Goal: Task Accomplishment & Management: Use online tool/utility

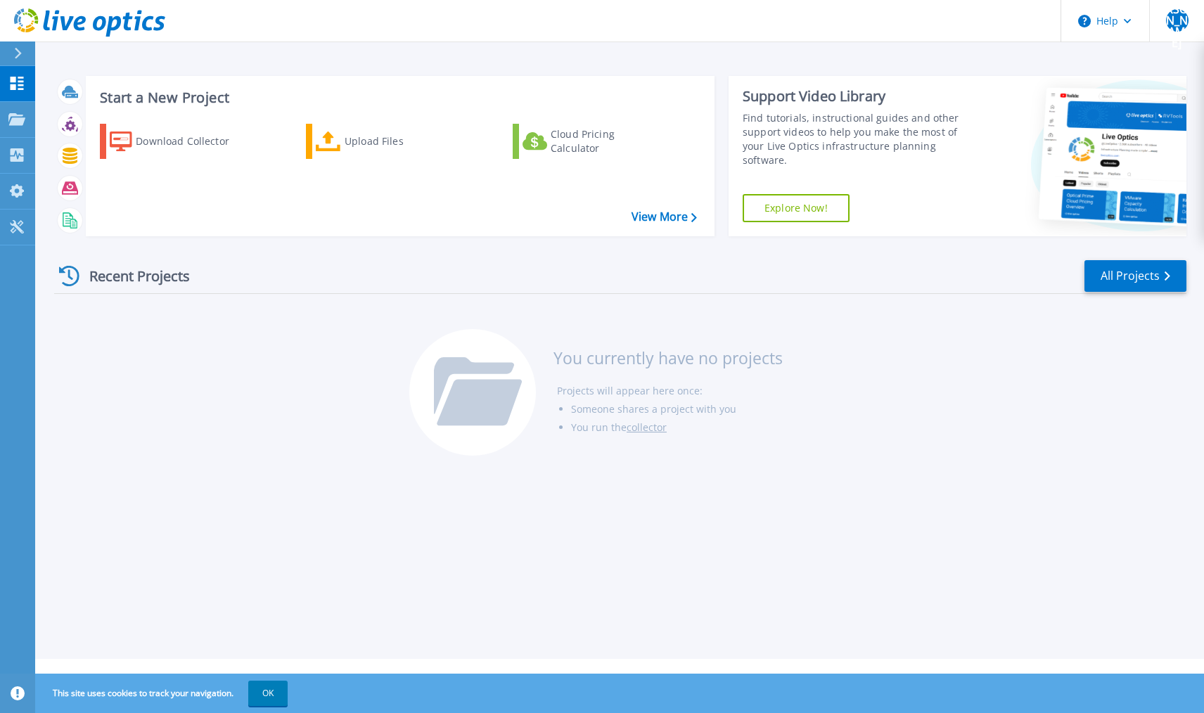
click at [166, 381] on div "Recent Projects All Projects You currently have no projects Projects will appea…" at bounding box center [620, 359] width 1132 height 222
click at [378, 140] on div "Upload Files" at bounding box center [401, 141] width 113 height 28
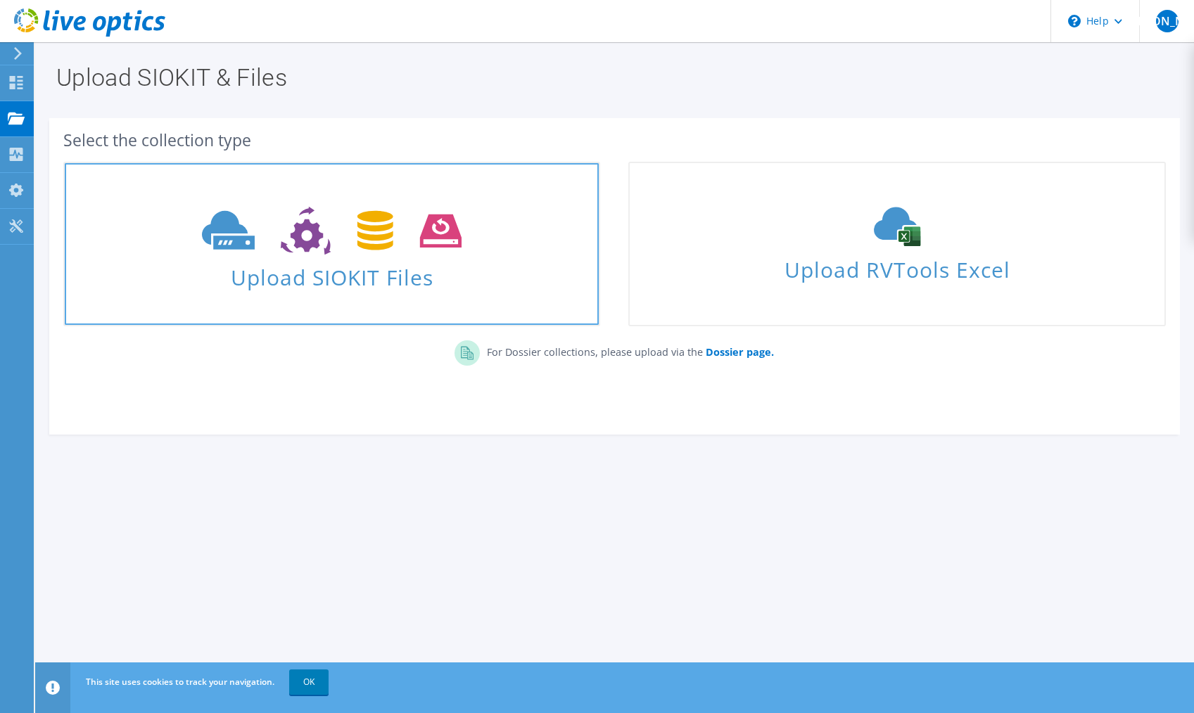
click at [484, 253] on span at bounding box center [332, 229] width 534 height 59
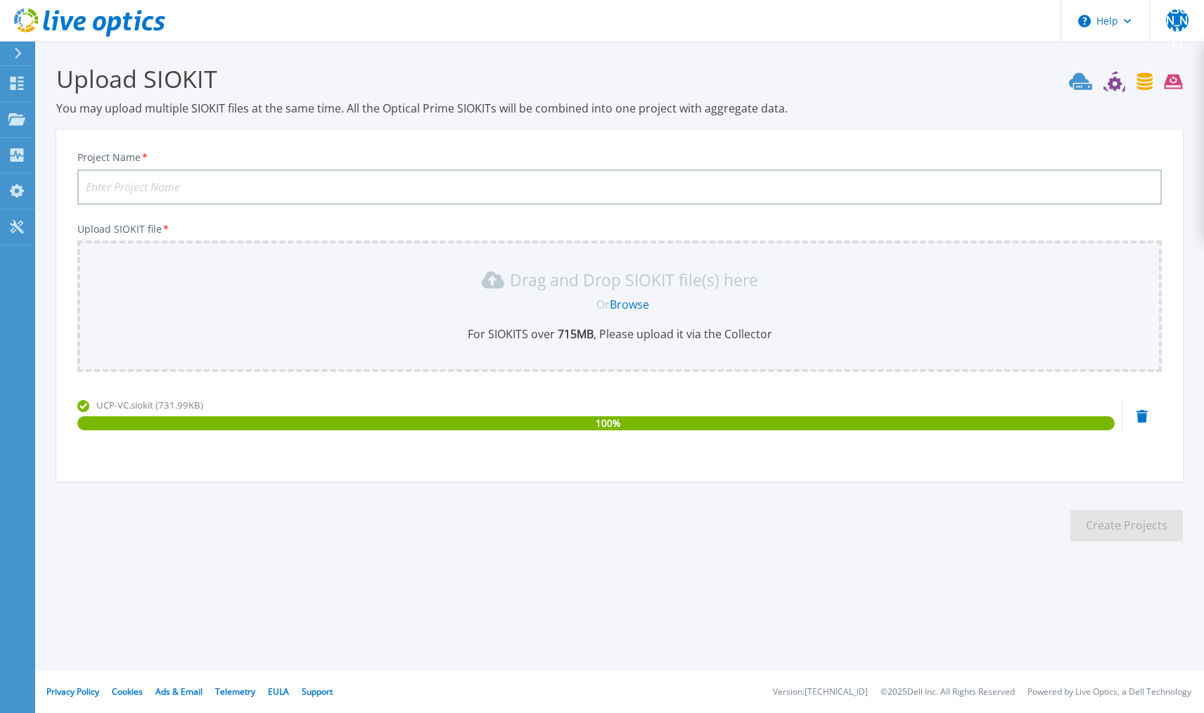
click at [203, 186] on input "Project Name *" at bounding box center [619, 187] width 1085 height 35
type input "UCP-VC 24hr"
click at [1126, 523] on button "Create Projects" at bounding box center [1127, 526] width 113 height 32
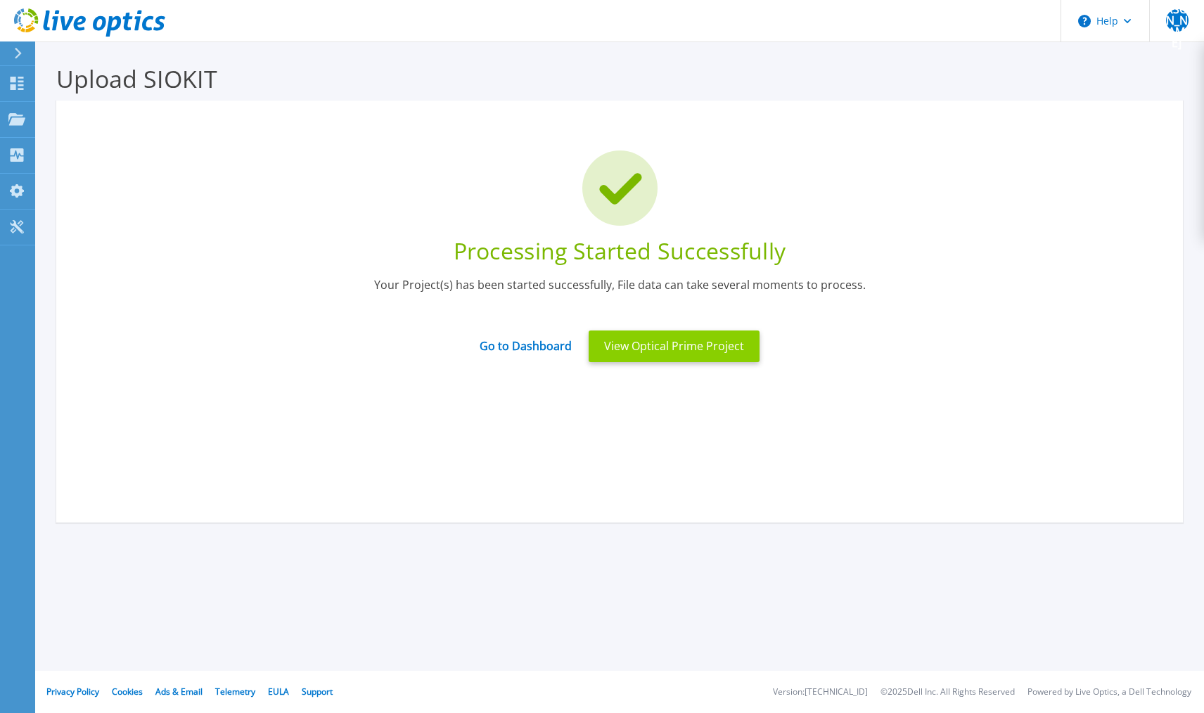
click at [661, 350] on button "View Optical Prime Project" at bounding box center [674, 347] width 171 height 32
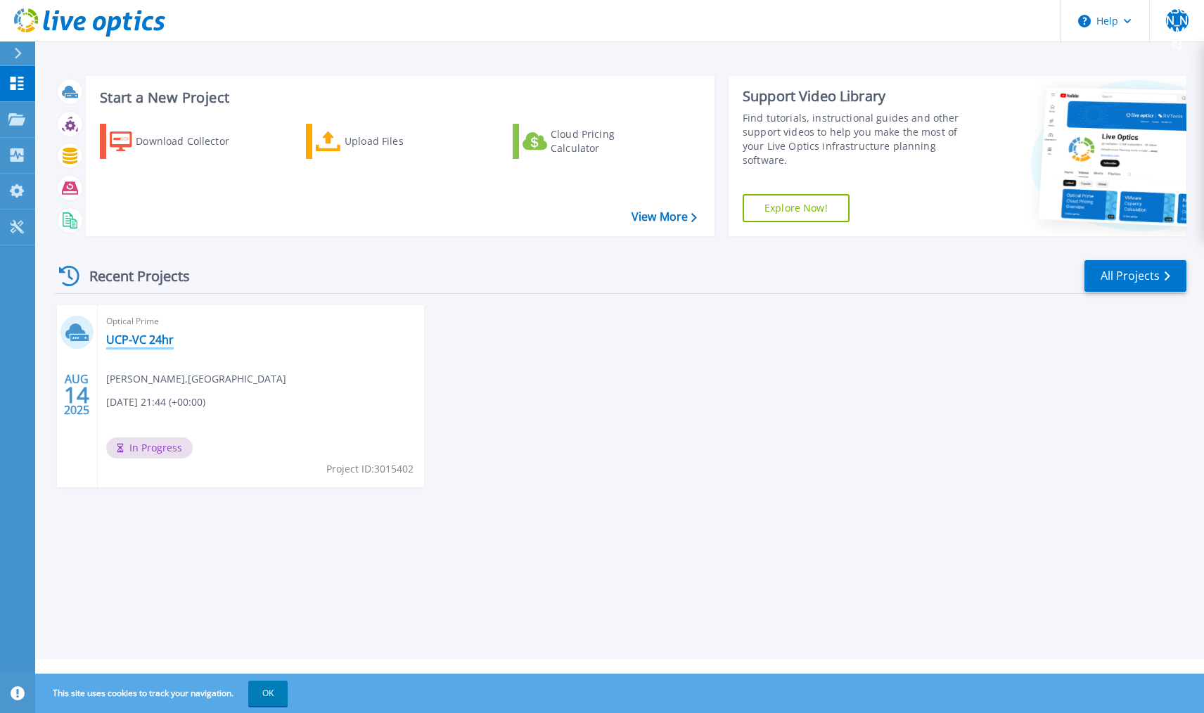
click at [129, 335] on link "UCP-VC 24hr" at bounding box center [140, 340] width 68 height 14
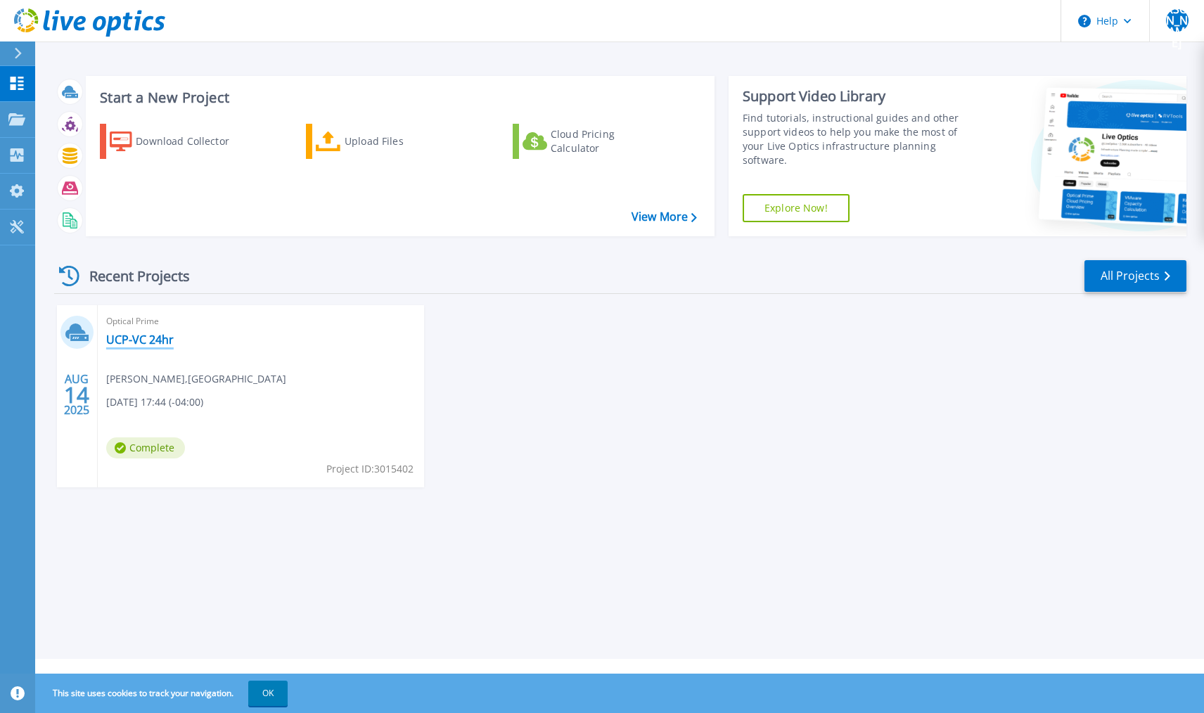
click at [117, 344] on link "UCP-VC 24hr" at bounding box center [140, 340] width 68 height 14
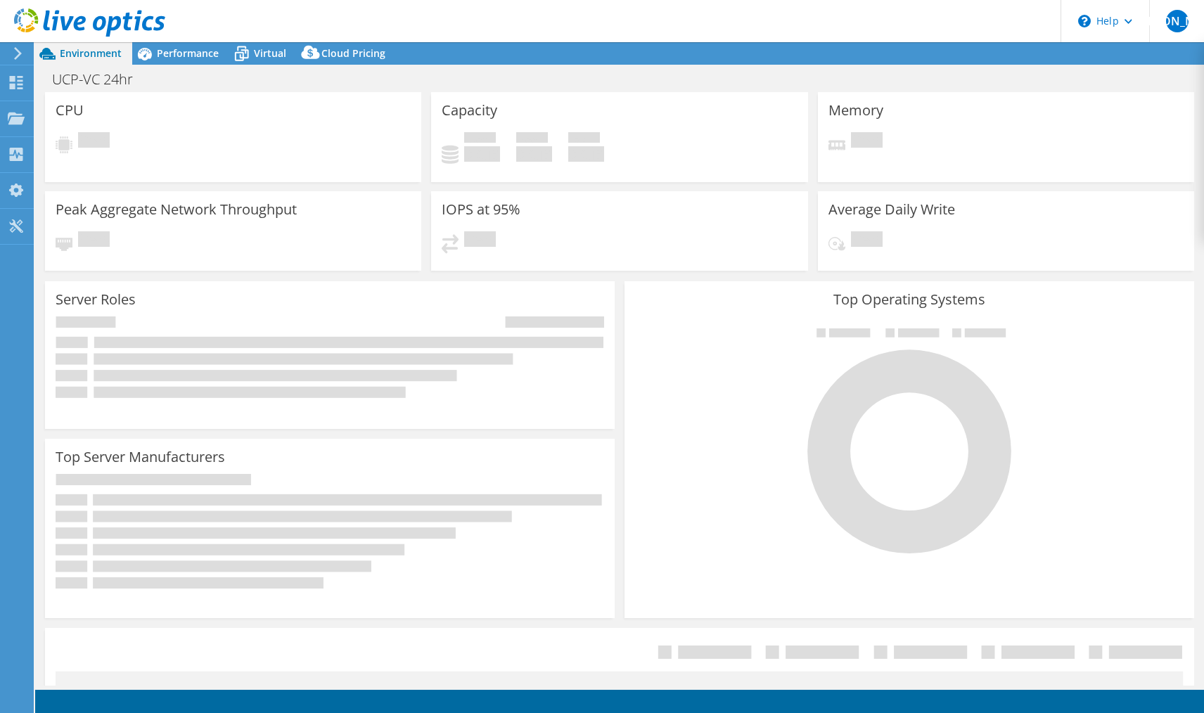
select select "USD"
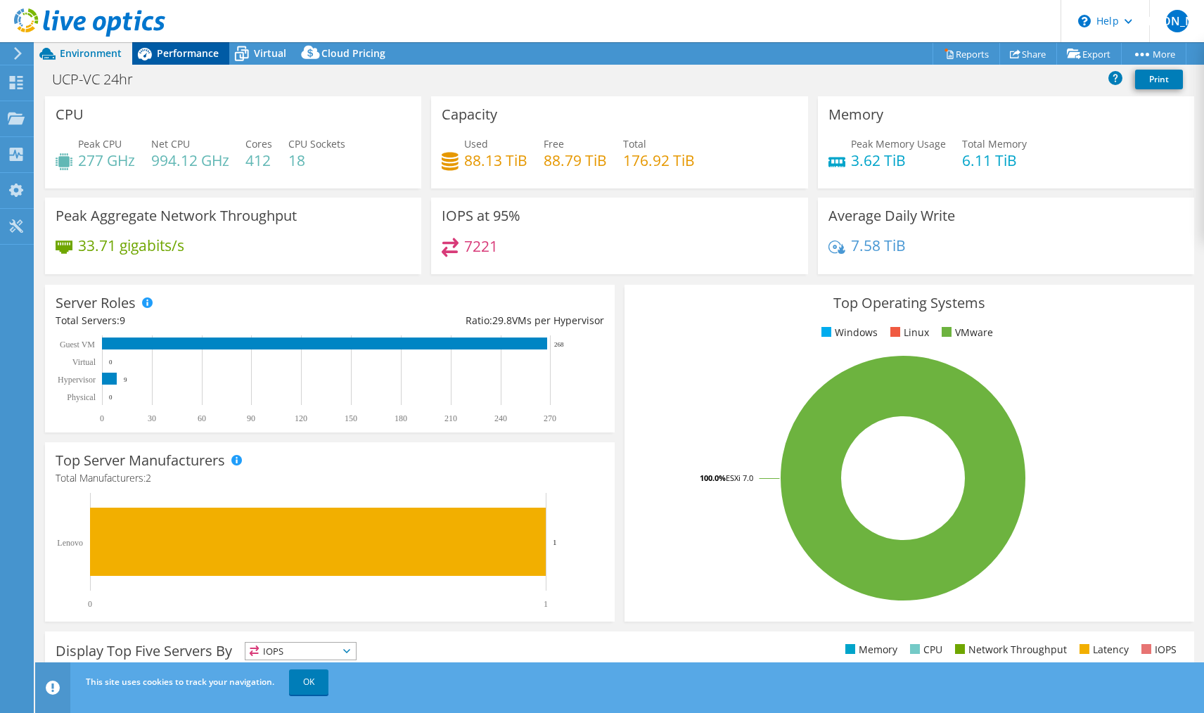
click at [196, 56] on span "Performance" at bounding box center [188, 52] width 62 height 13
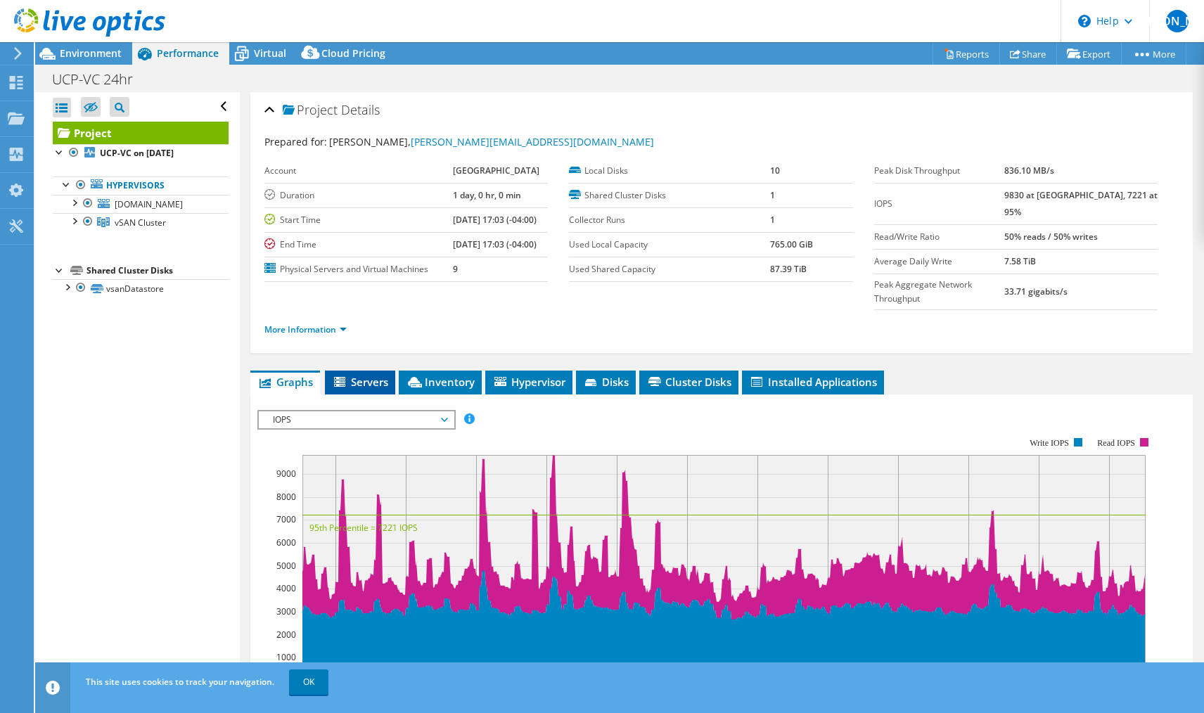
click at [360, 375] on span "Servers" at bounding box center [360, 382] width 56 height 14
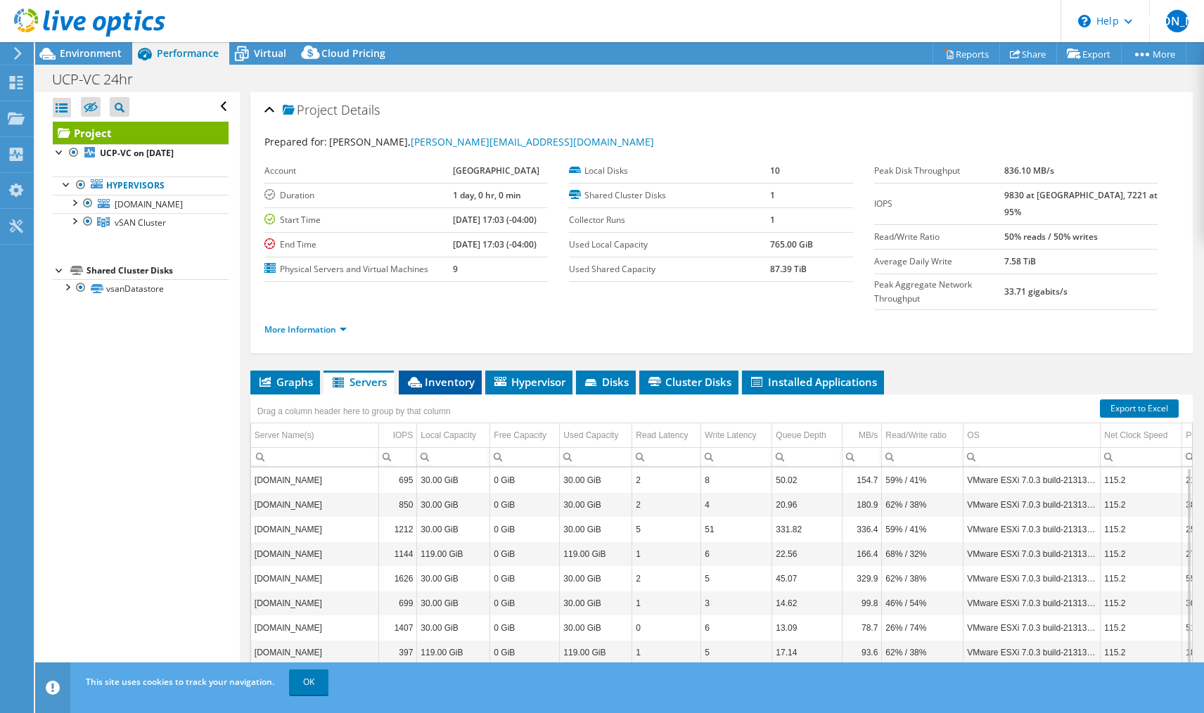
click at [435, 375] on span "Inventory" at bounding box center [440, 382] width 69 height 14
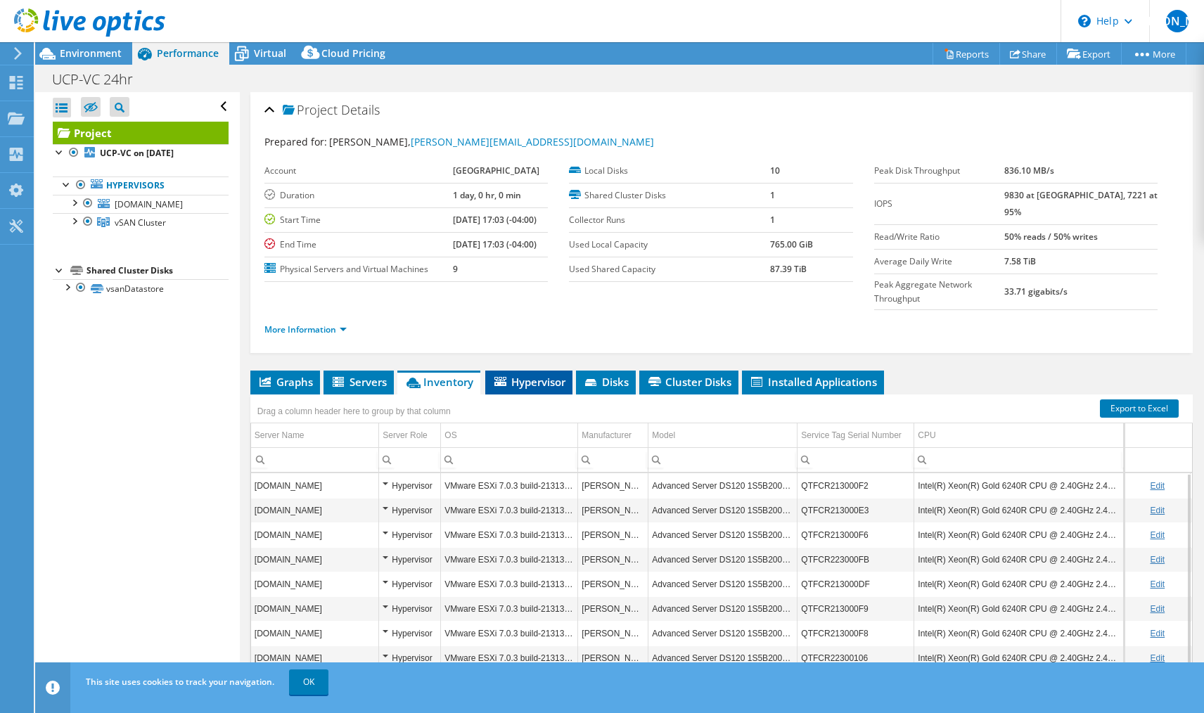
click at [522, 371] on li "Hypervisor" at bounding box center [528, 383] width 87 height 24
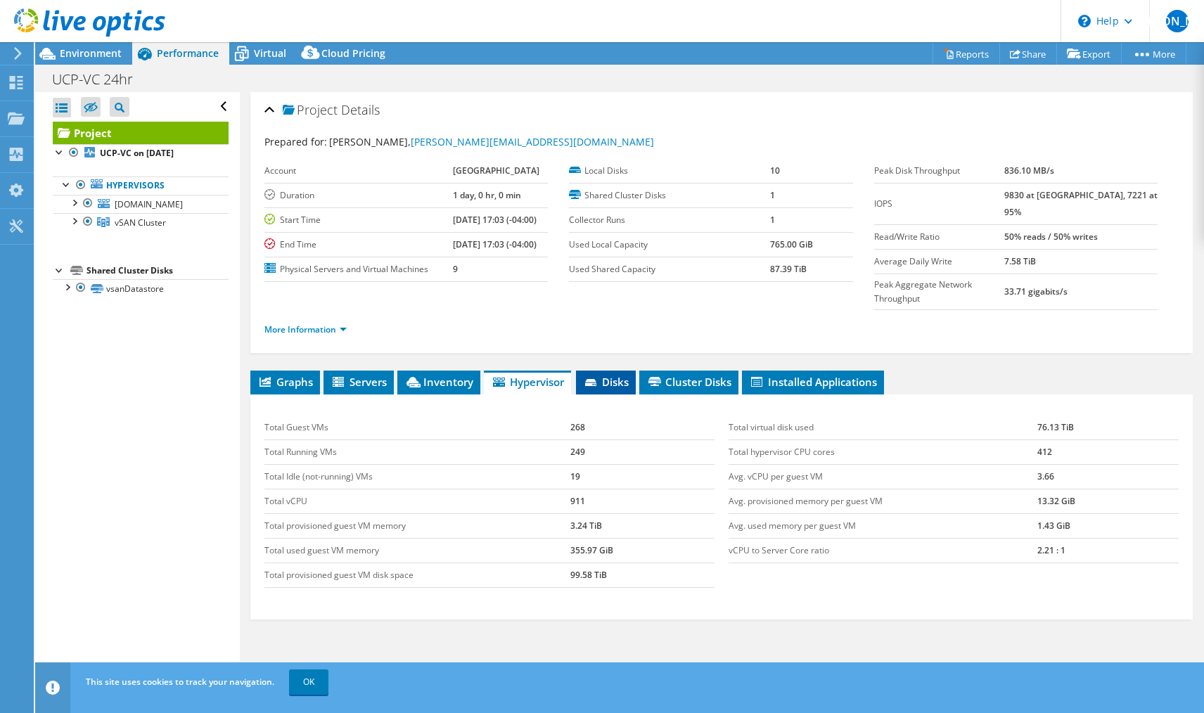
click at [614, 375] on span "Disks" at bounding box center [606, 382] width 46 height 14
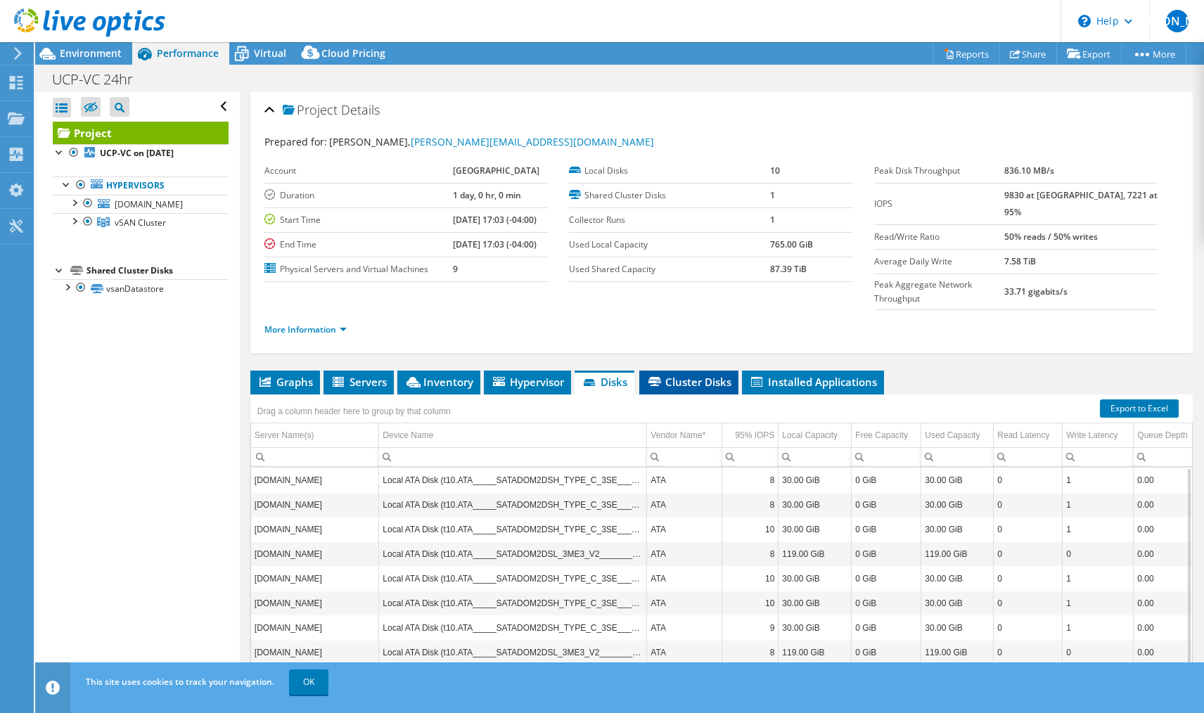
click at [686, 375] on span "Cluster Disks" at bounding box center [688, 382] width 85 height 14
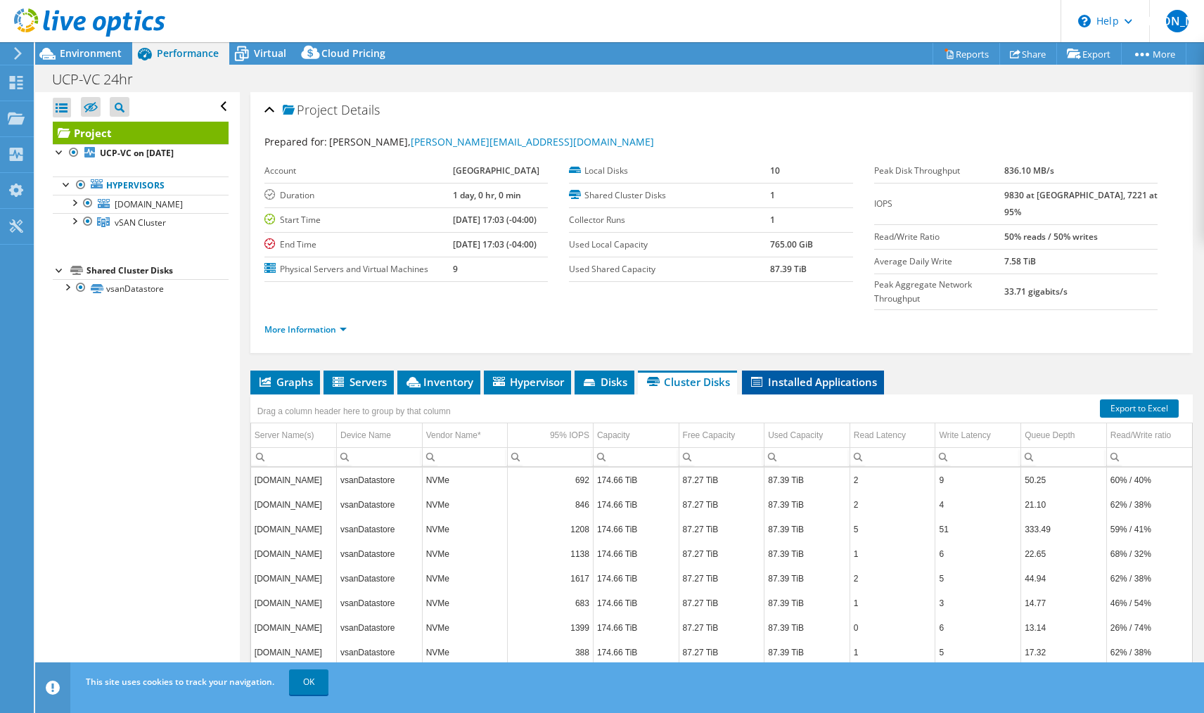
click at [787, 375] on span "Installed Applications" at bounding box center [813, 382] width 128 height 14
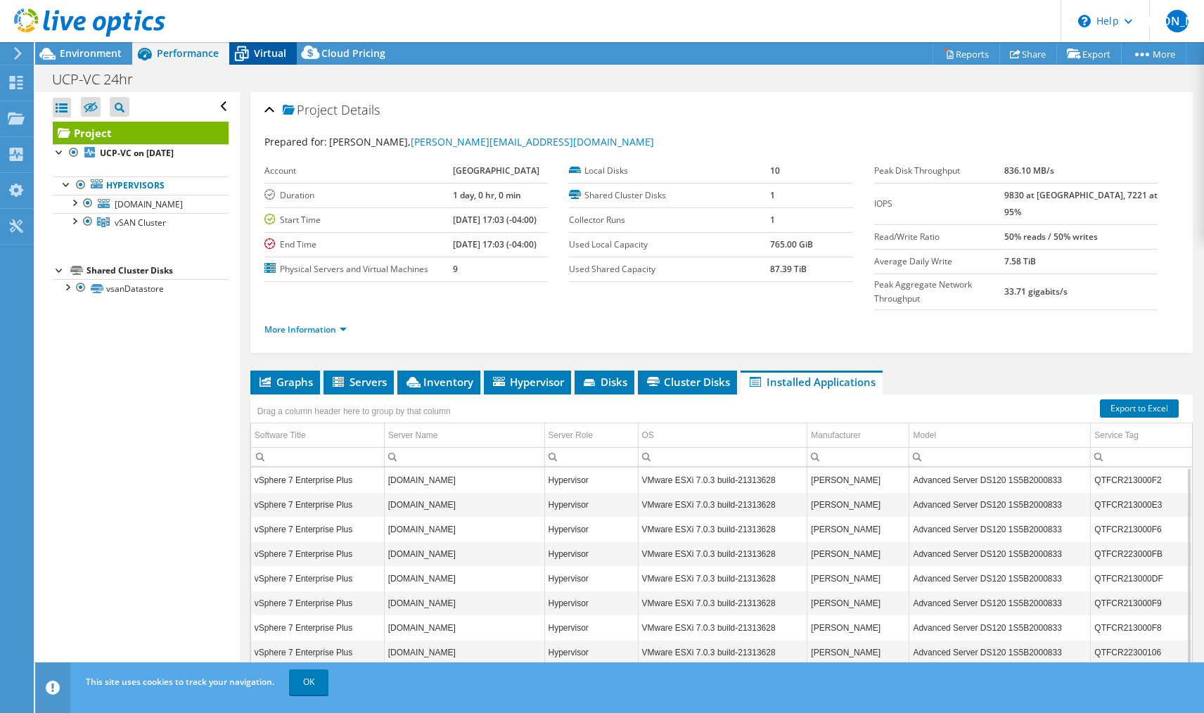
click at [253, 56] on icon at bounding box center [241, 54] width 25 height 25
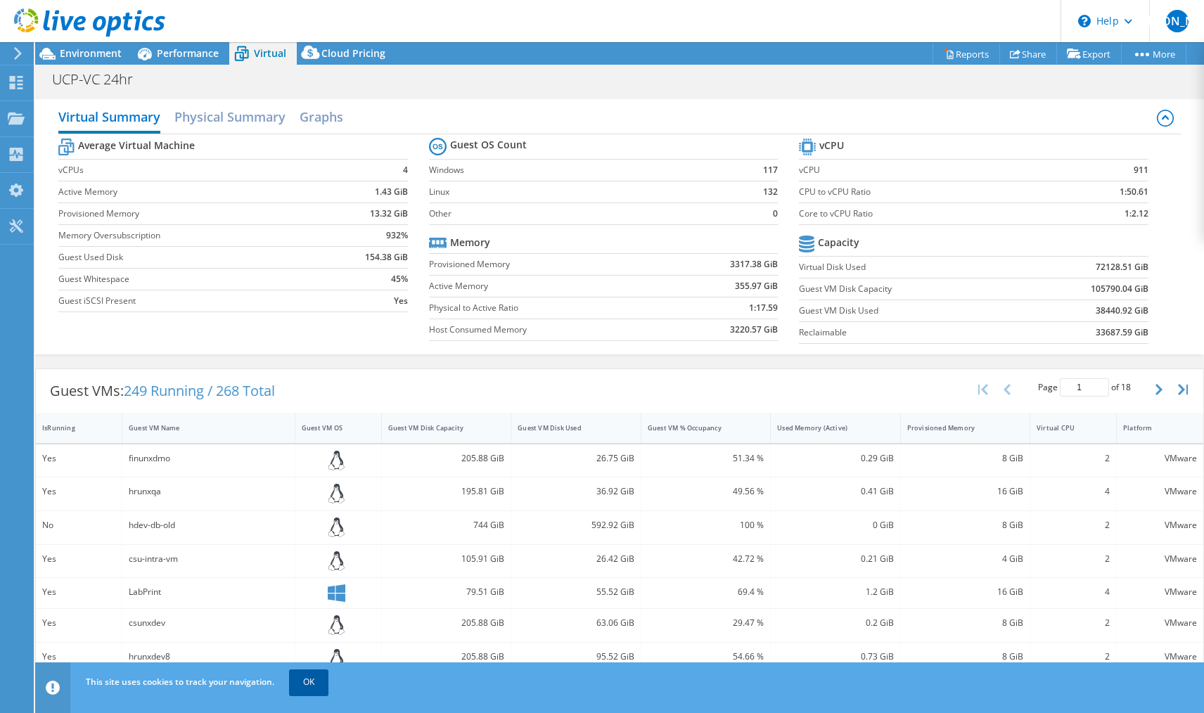
click at [315, 680] on link "OK" at bounding box center [308, 682] width 39 height 25
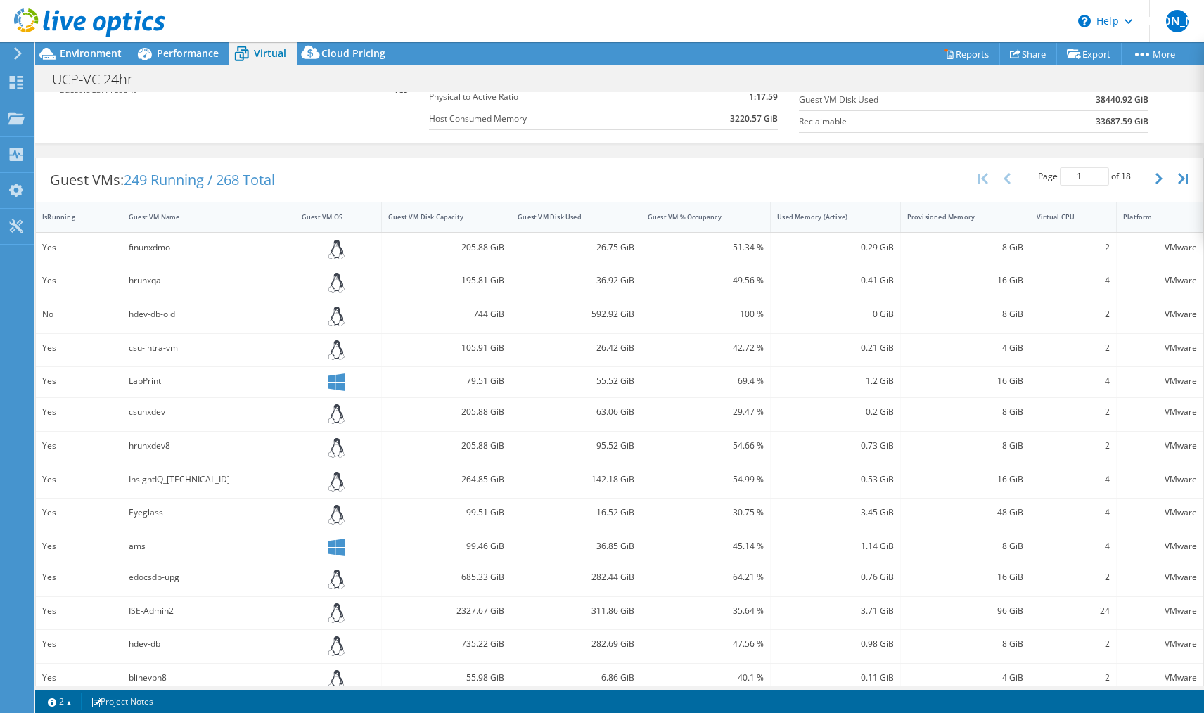
scroll to position [261, 0]
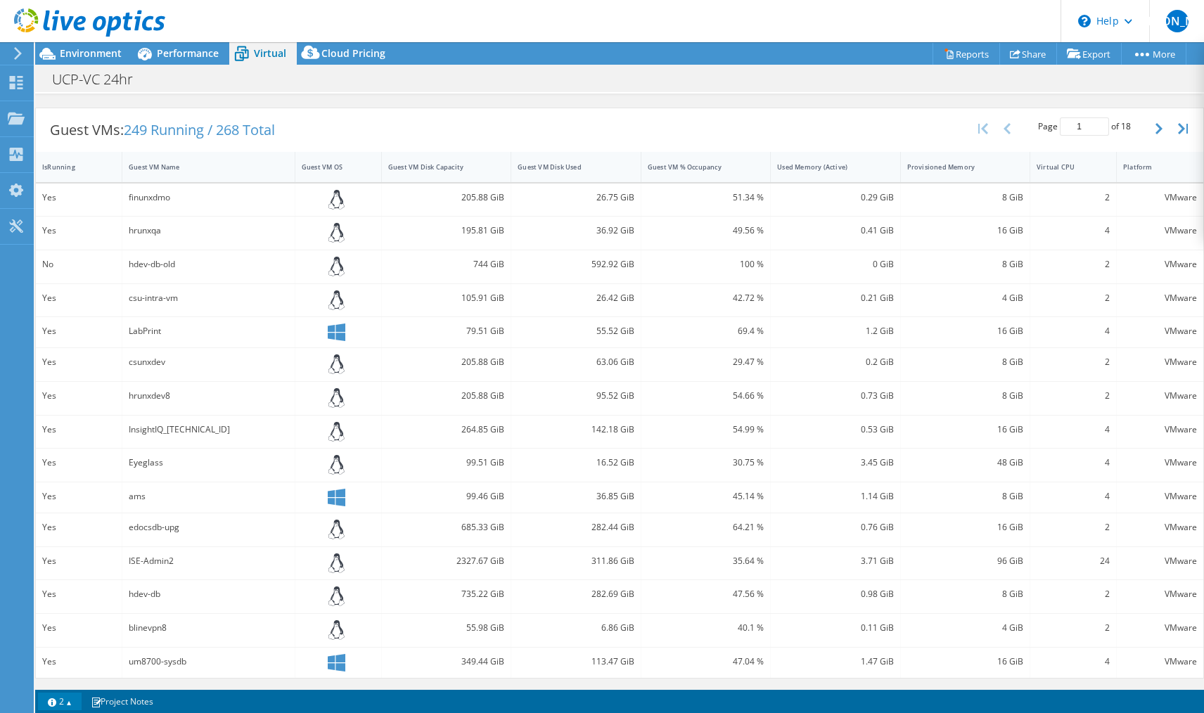
click at [56, 700] on link "2" at bounding box center [60, 702] width 44 height 18
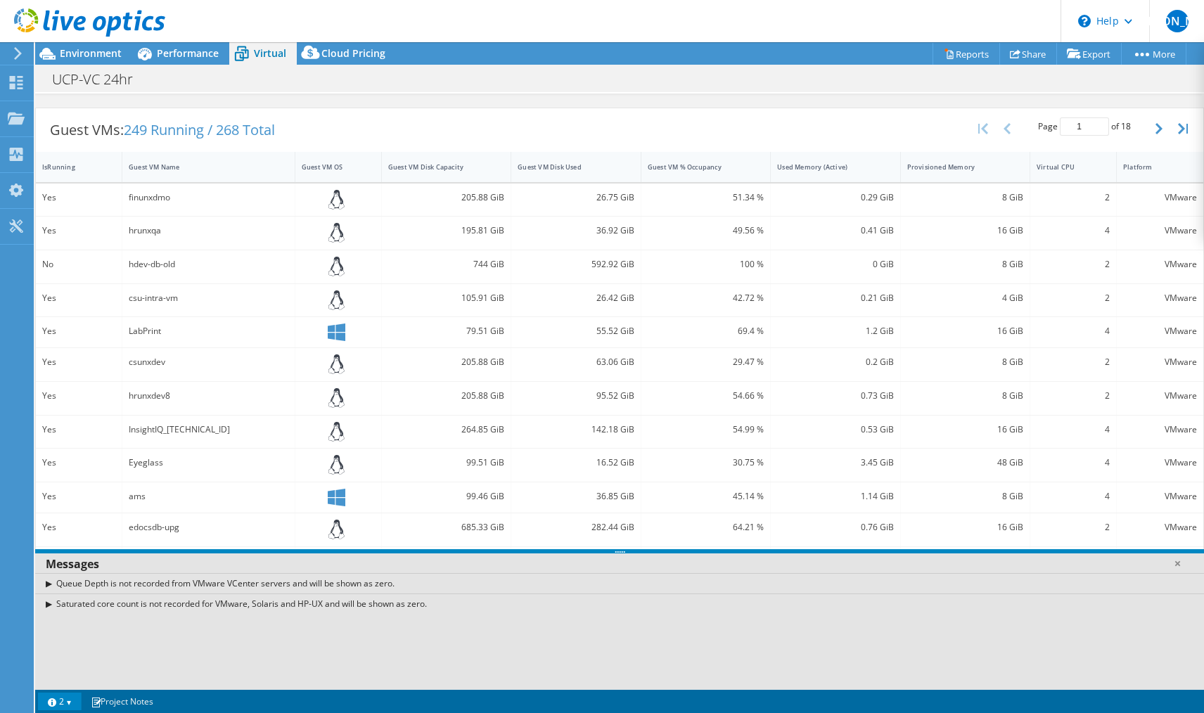
click at [56, 700] on link "2" at bounding box center [60, 702] width 44 height 18
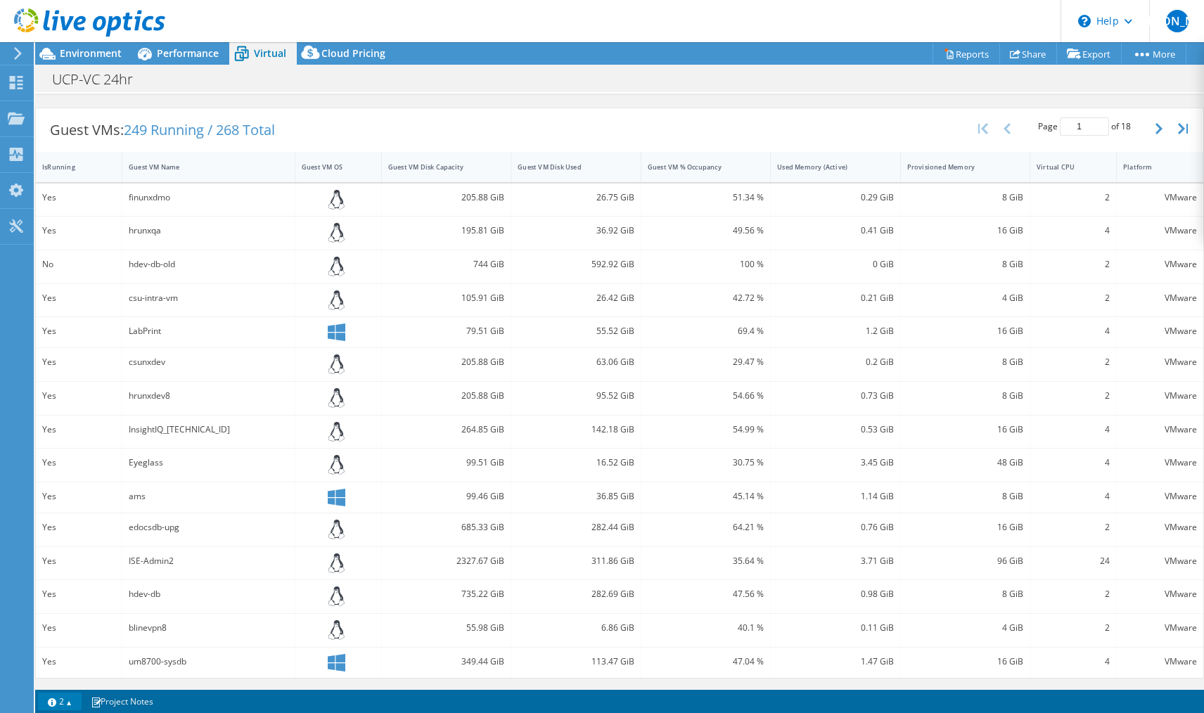
click at [57, 700] on link "2" at bounding box center [60, 702] width 44 height 18
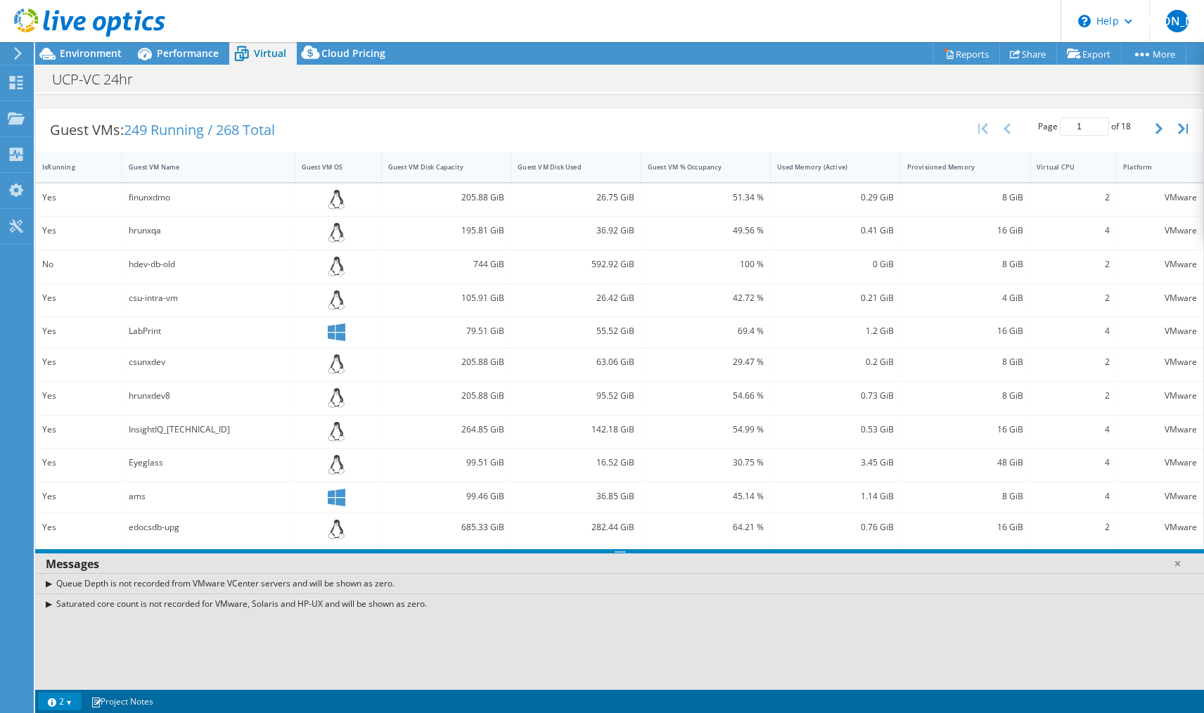
click at [57, 700] on link "2" at bounding box center [60, 702] width 44 height 18
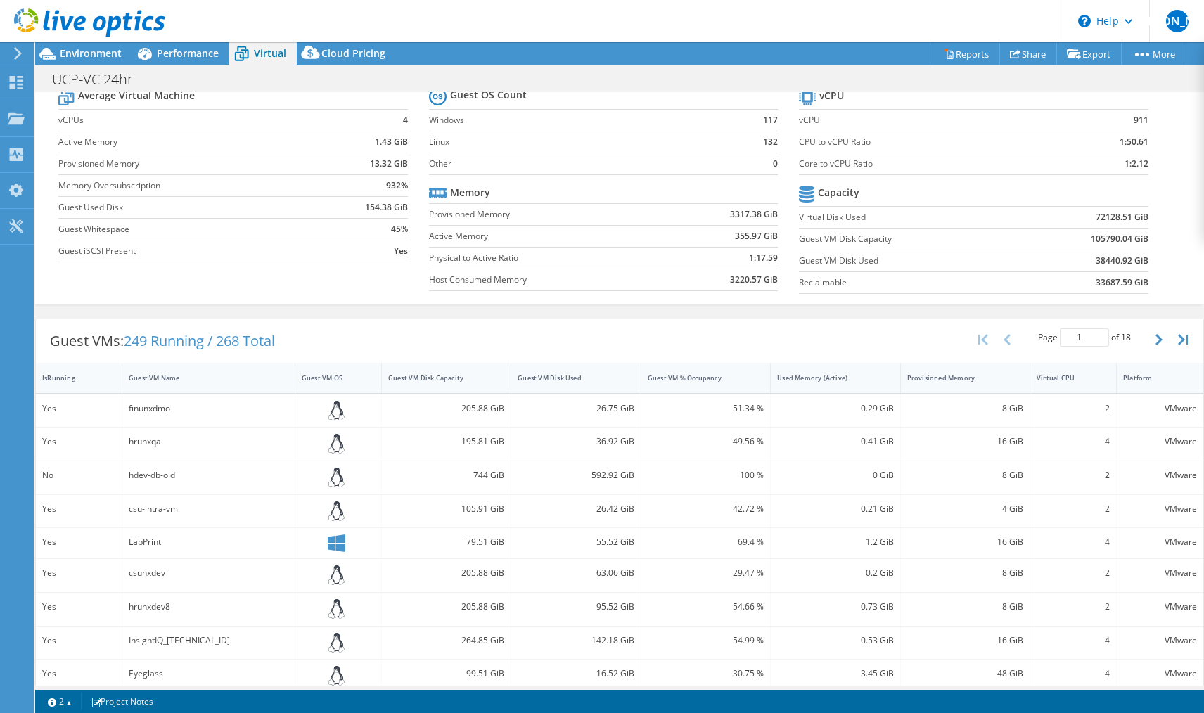
scroll to position [0, 0]
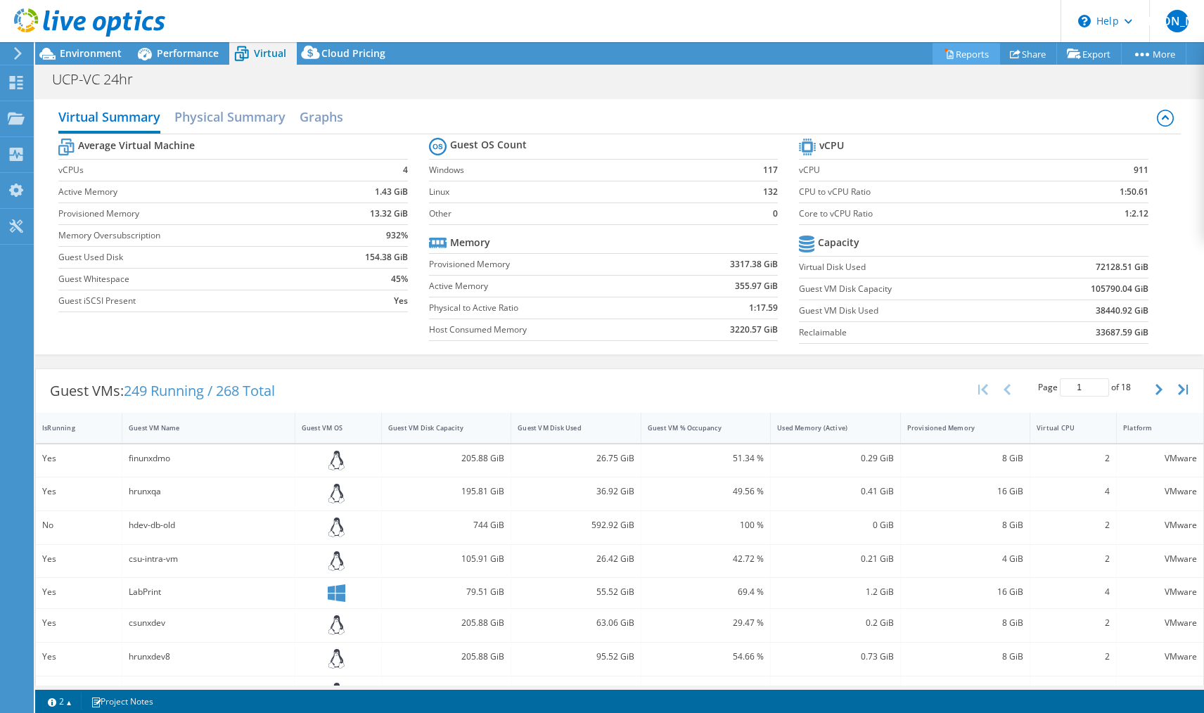
click at [963, 56] on link "Reports" at bounding box center [967, 54] width 68 height 22
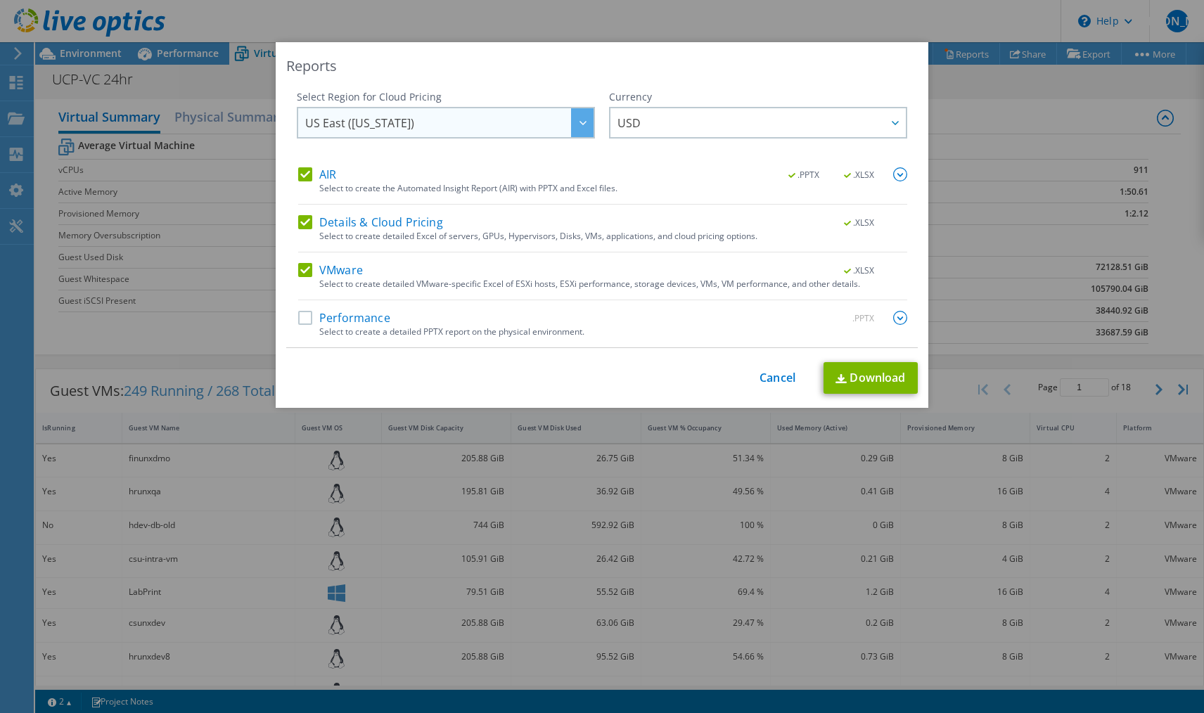
click at [580, 125] on icon at bounding box center [583, 123] width 7 height 4
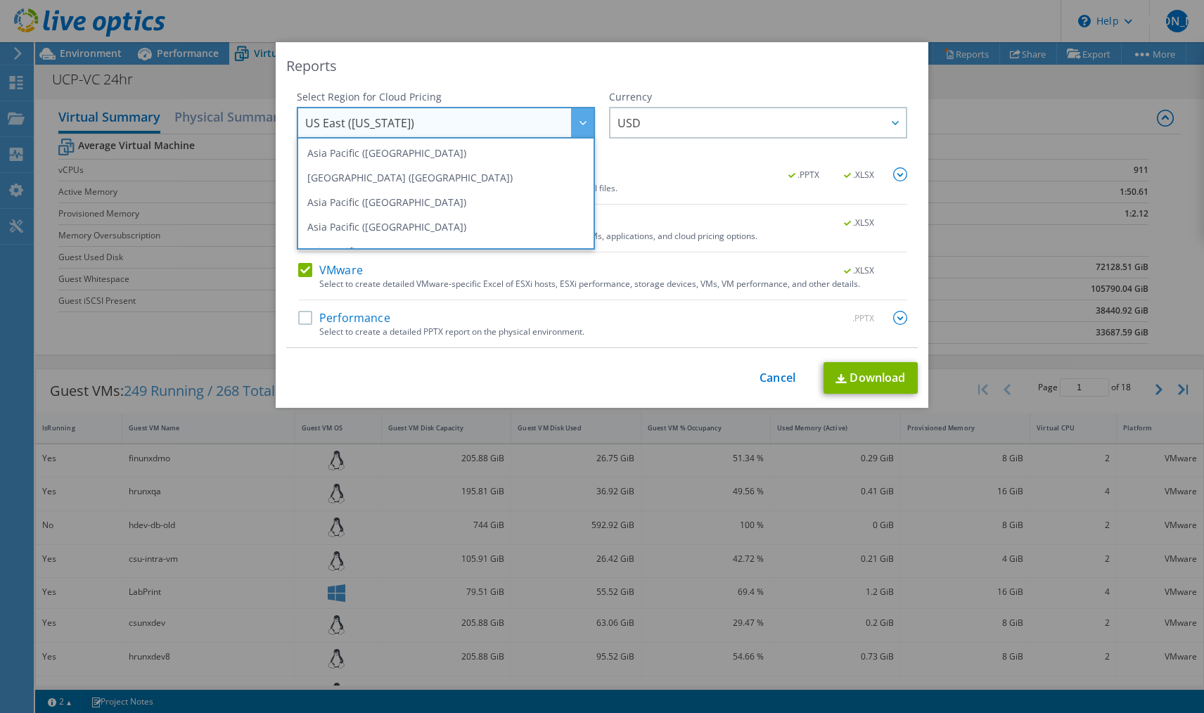
click at [580, 125] on icon at bounding box center [583, 123] width 7 height 4
click at [617, 353] on div "Reports Select Region for Cloud Pricing Asia Pacific ([GEOGRAPHIC_DATA]) [GEOGR…" at bounding box center [602, 225] width 653 height 366
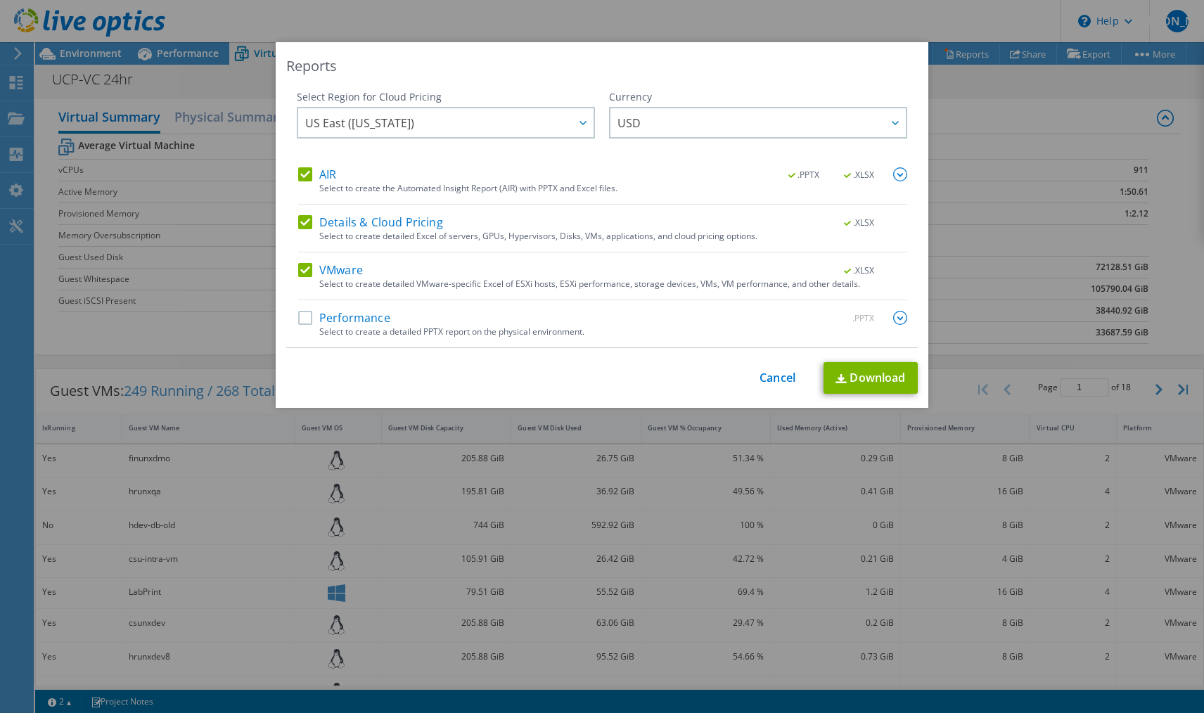
click at [312, 317] on label "Performance" at bounding box center [344, 318] width 92 height 14
click at [0, 0] on input "Performance" at bounding box center [0, 0] width 0 height 0
click at [897, 317] on img at bounding box center [900, 318] width 14 height 14
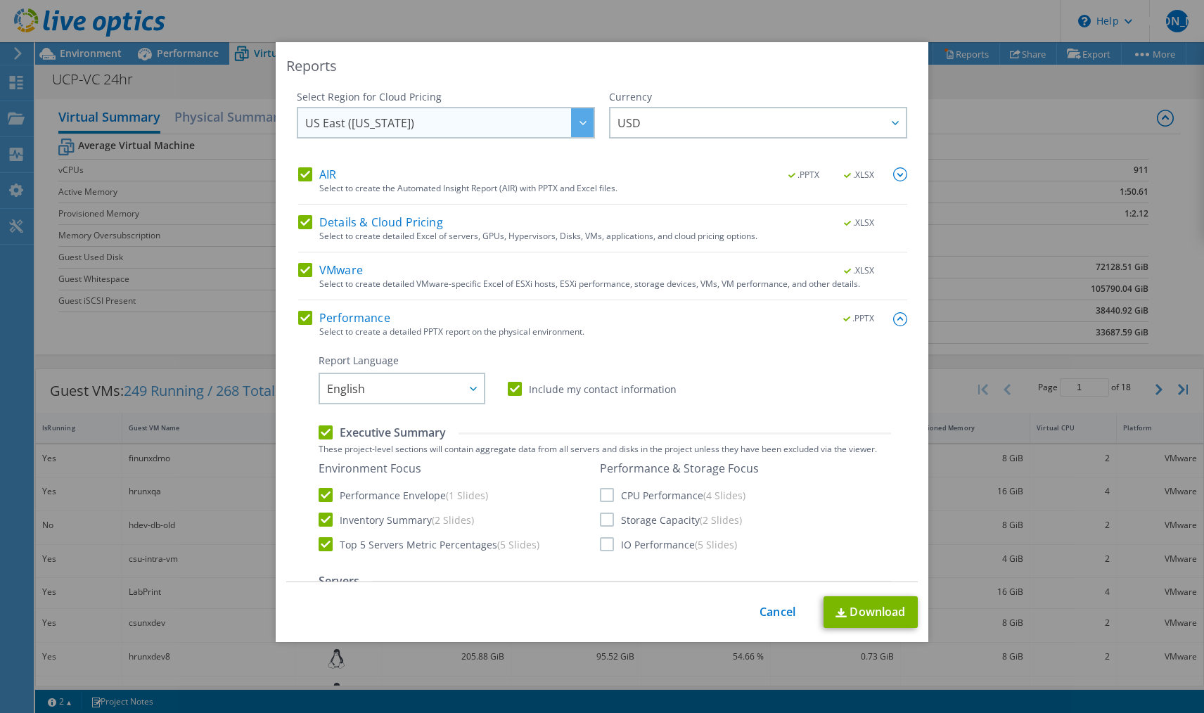
click at [571, 127] on div at bounding box center [582, 122] width 23 height 29
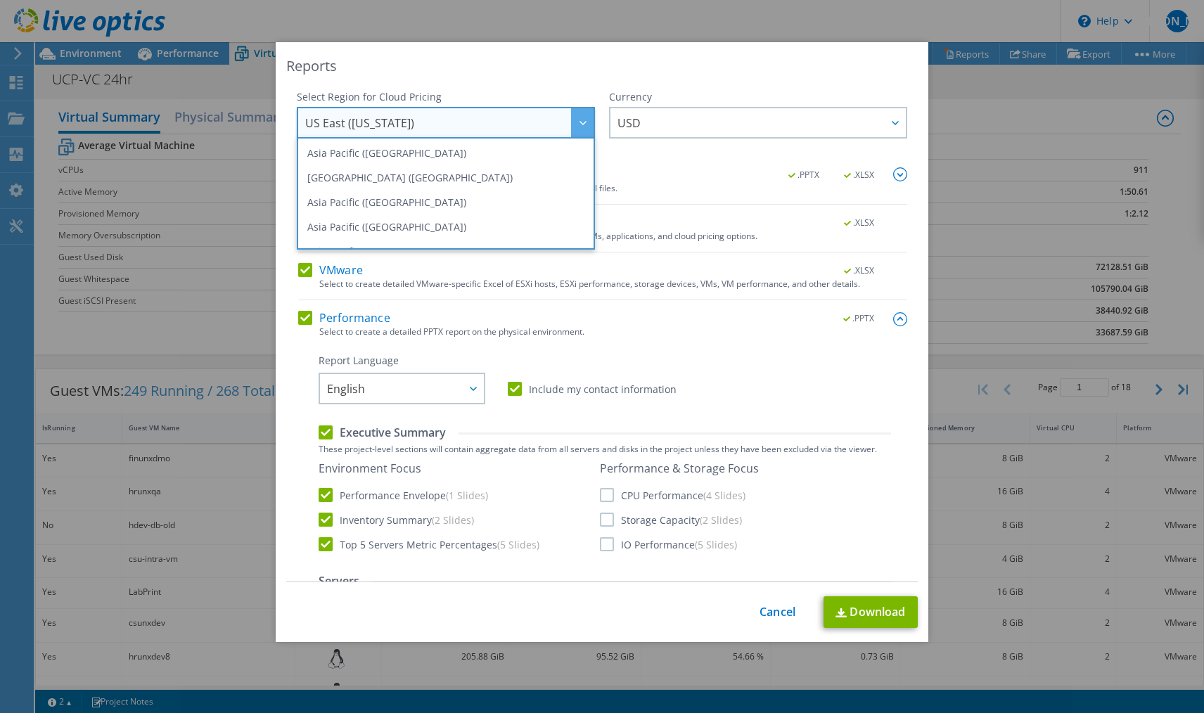
click at [571, 127] on div at bounding box center [582, 122] width 23 height 29
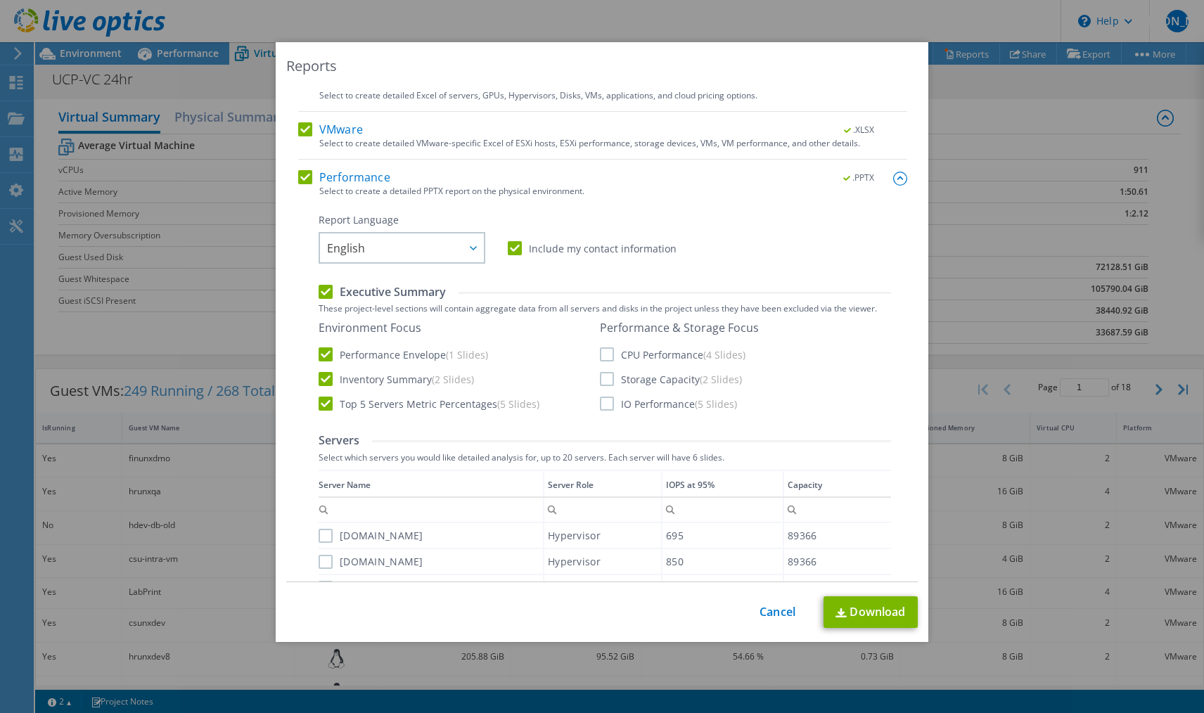
scroll to position [211, 0]
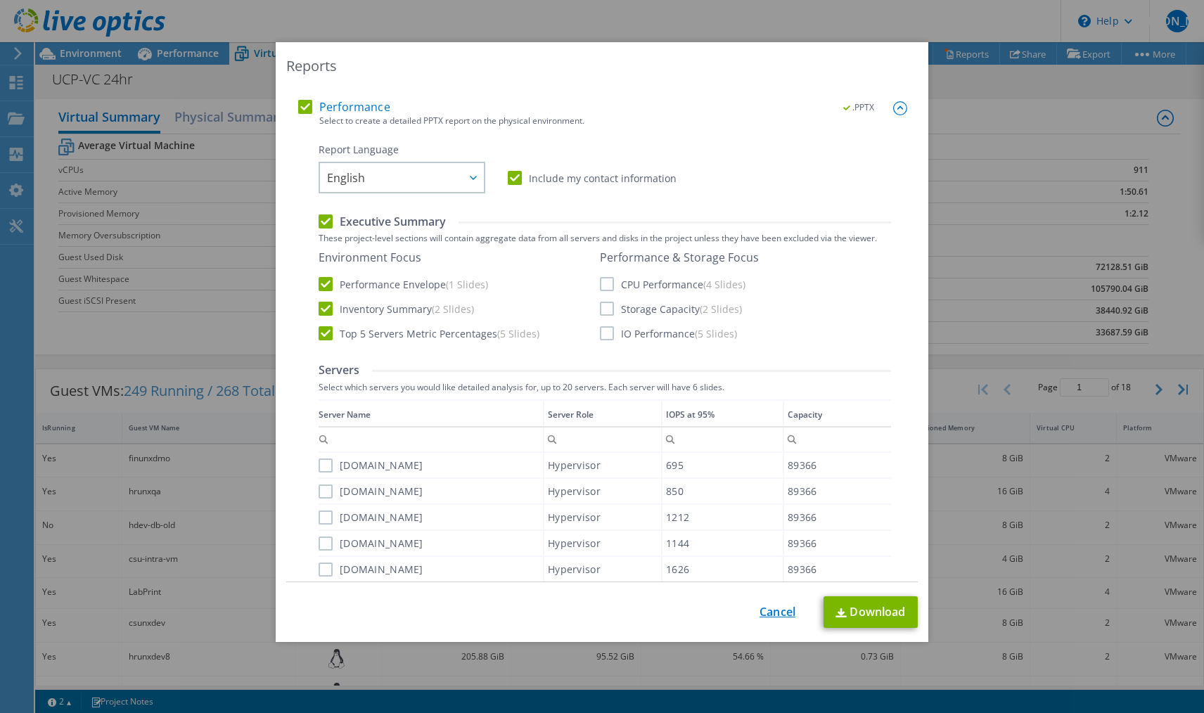
click at [772, 615] on link "Cancel" at bounding box center [778, 612] width 36 height 13
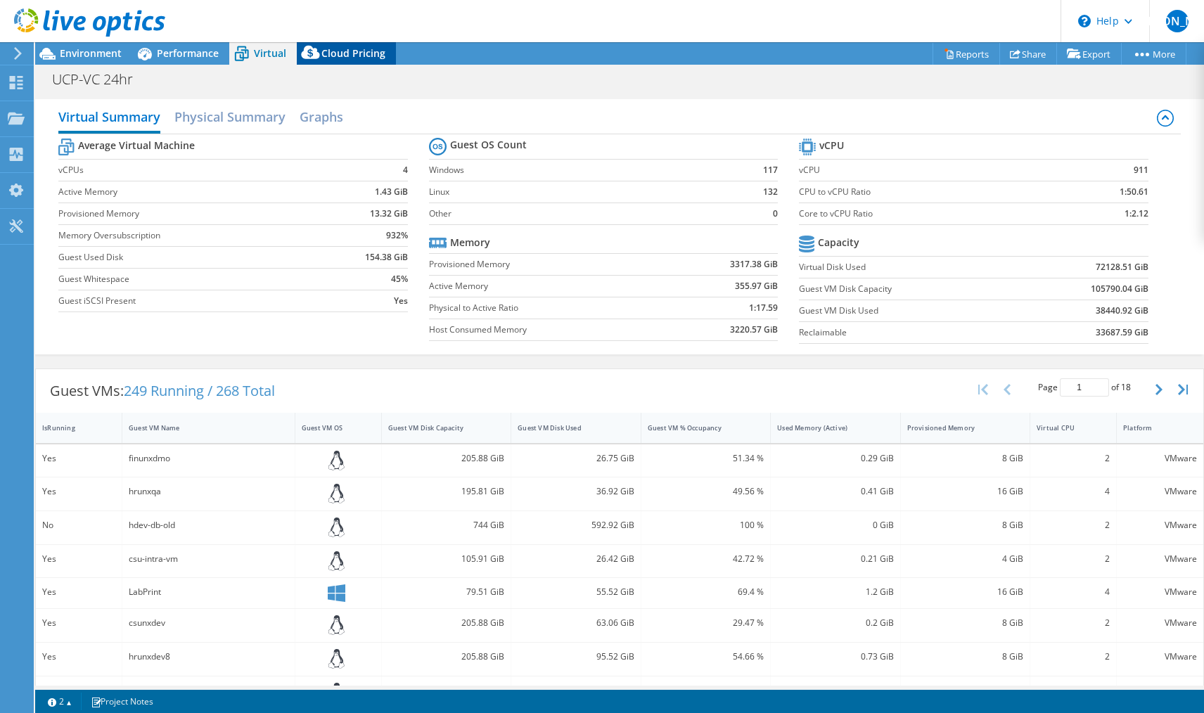
click at [337, 53] on span "Cloud Pricing" at bounding box center [353, 52] width 64 height 13
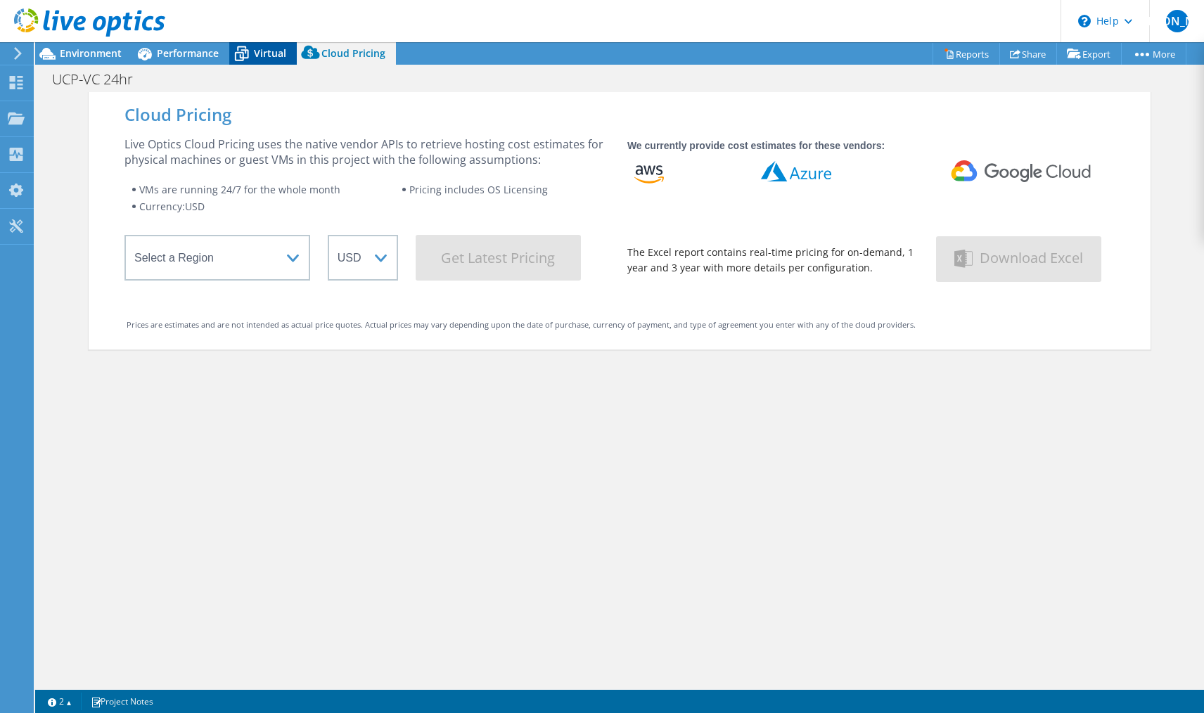
click at [269, 53] on span "Virtual" at bounding box center [270, 52] width 32 height 13
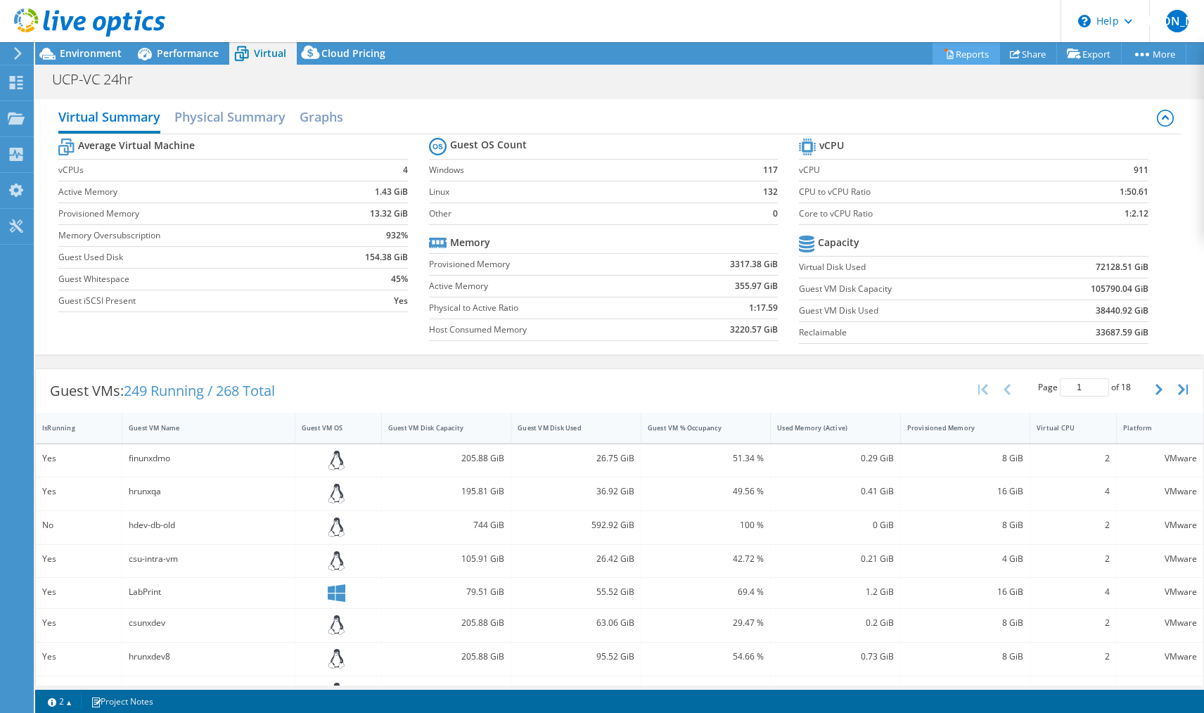
click at [975, 51] on link "Reports" at bounding box center [967, 54] width 68 height 22
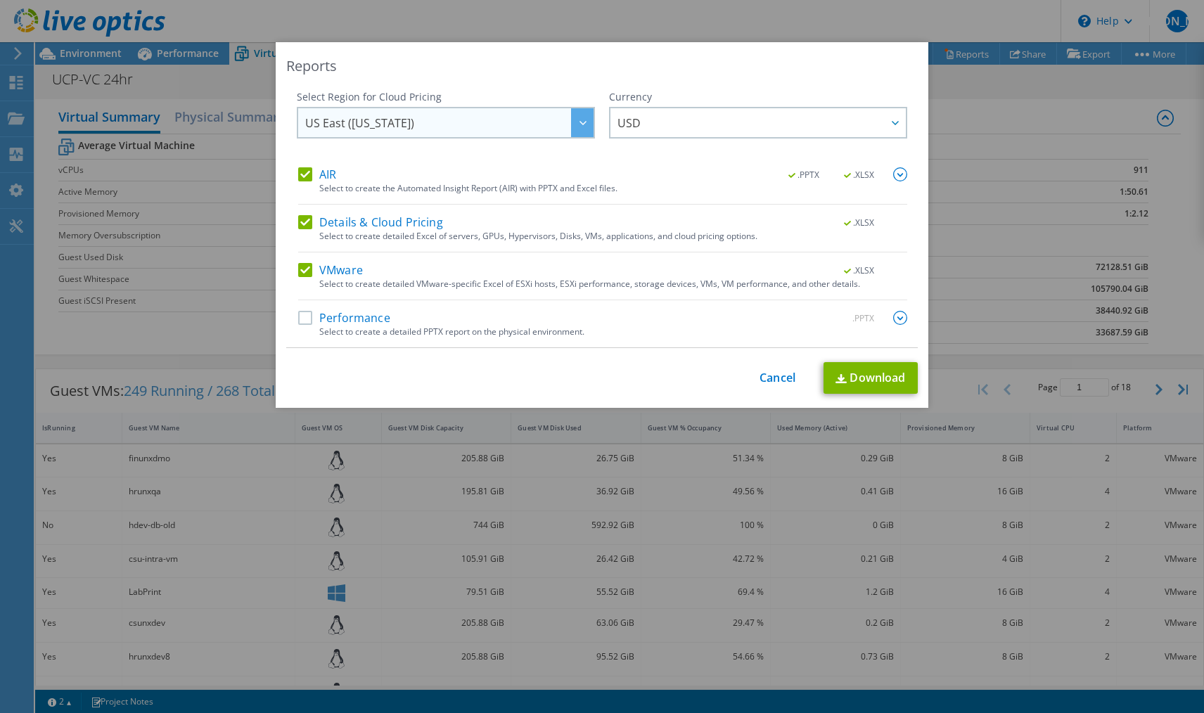
click at [571, 117] on div at bounding box center [582, 122] width 23 height 29
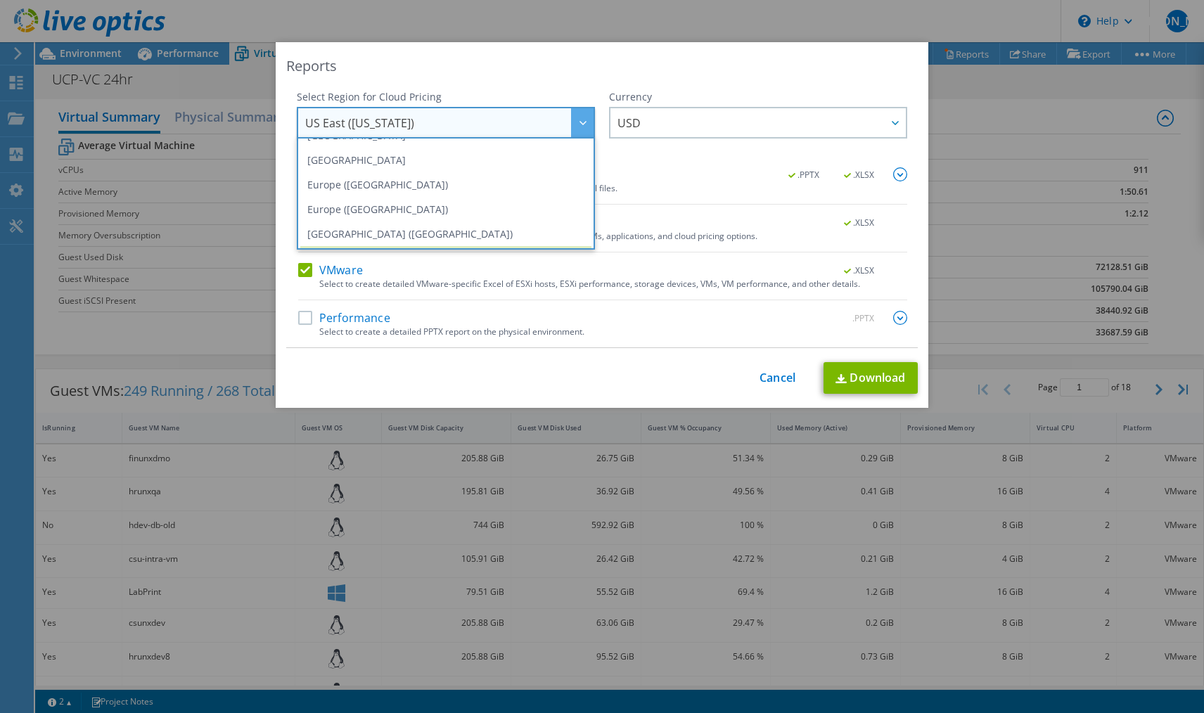
scroll to position [190, 0]
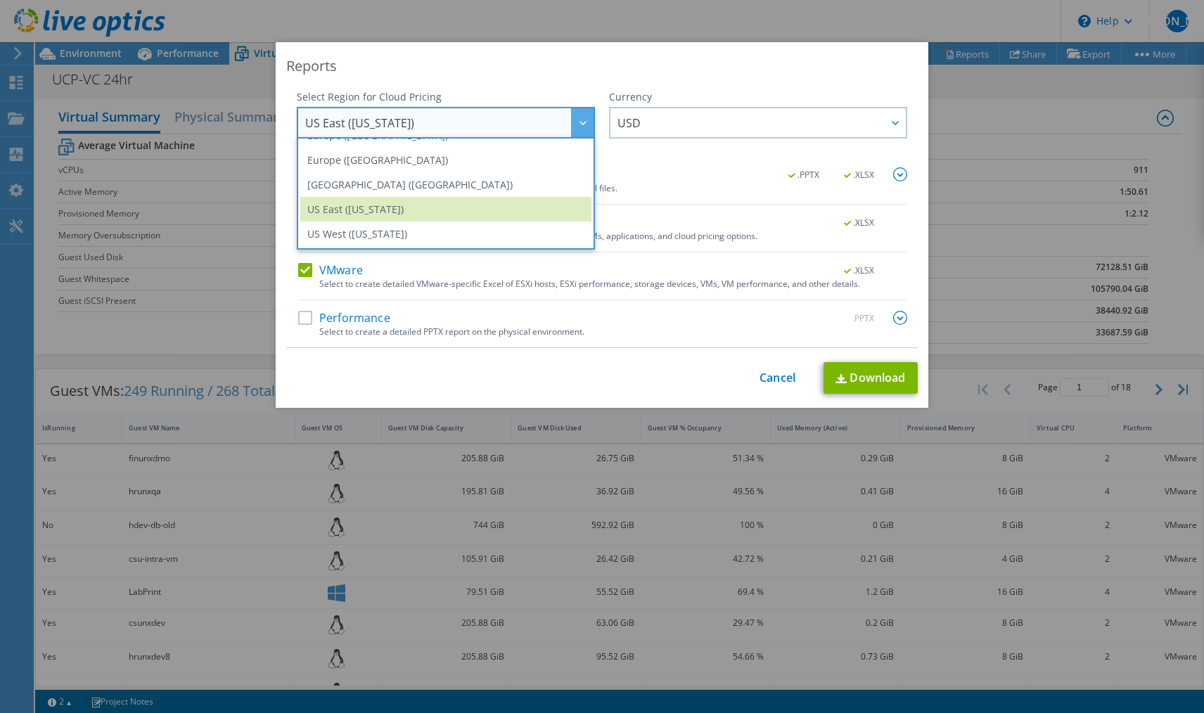
click at [499, 374] on div "This process may take a while, please wait... Cancel Download" at bounding box center [602, 378] width 632 height 32
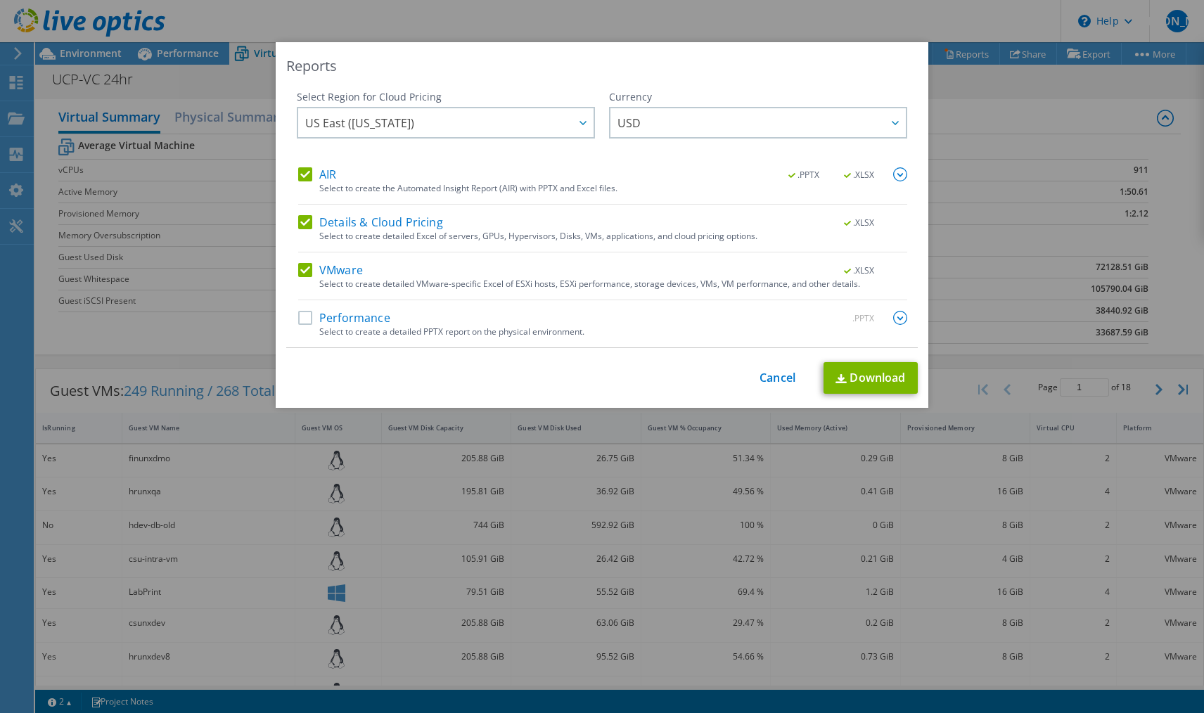
click at [407, 320] on div "Performance .PPTX" at bounding box center [602, 319] width 609 height 16
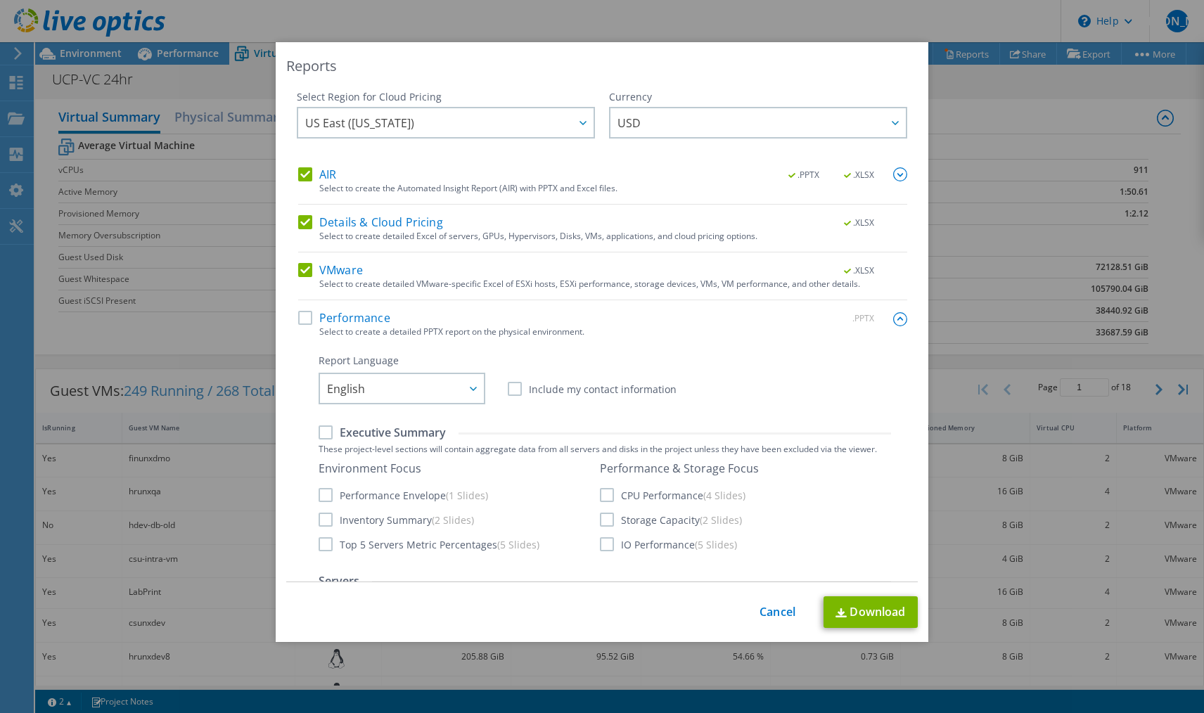
click at [301, 317] on label "Performance" at bounding box center [344, 318] width 92 height 14
click at [0, 0] on input "Performance" at bounding box center [0, 0] width 0 height 0
click at [516, 391] on label "Include my contact information" at bounding box center [592, 389] width 169 height 14
click at [0, 0] on input "Include my contact information" at bounding box center [0, 0] width 0 height 0
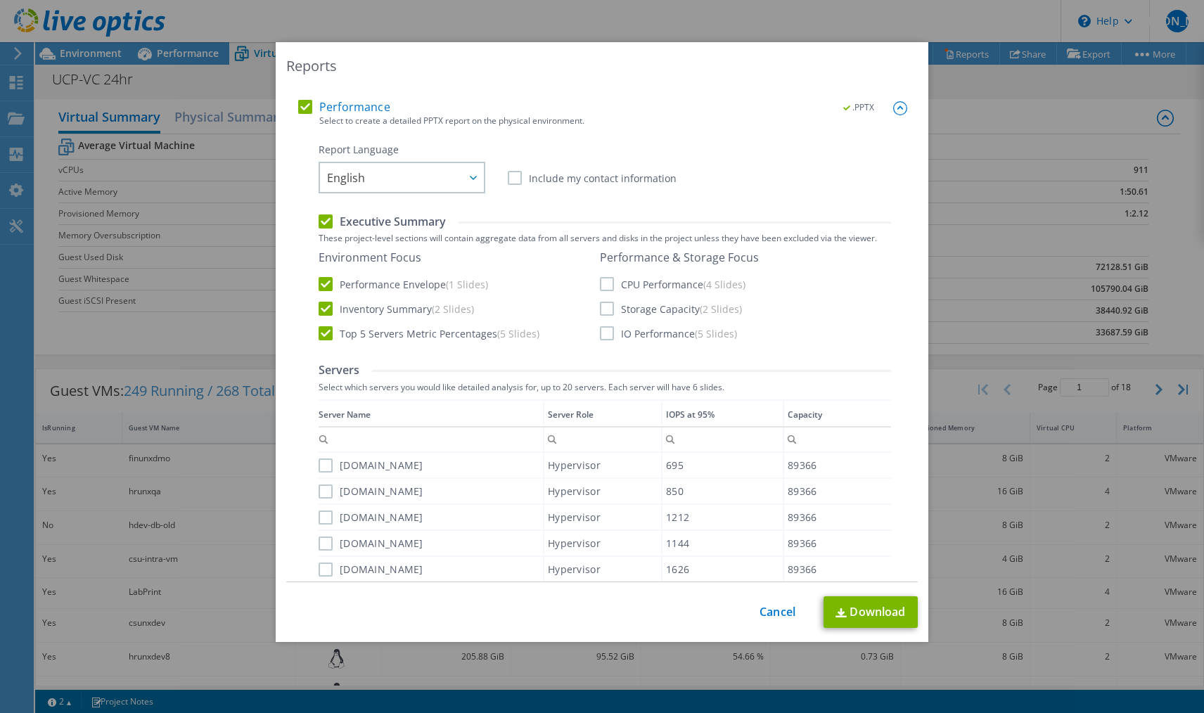
scroll to position [281, 0]
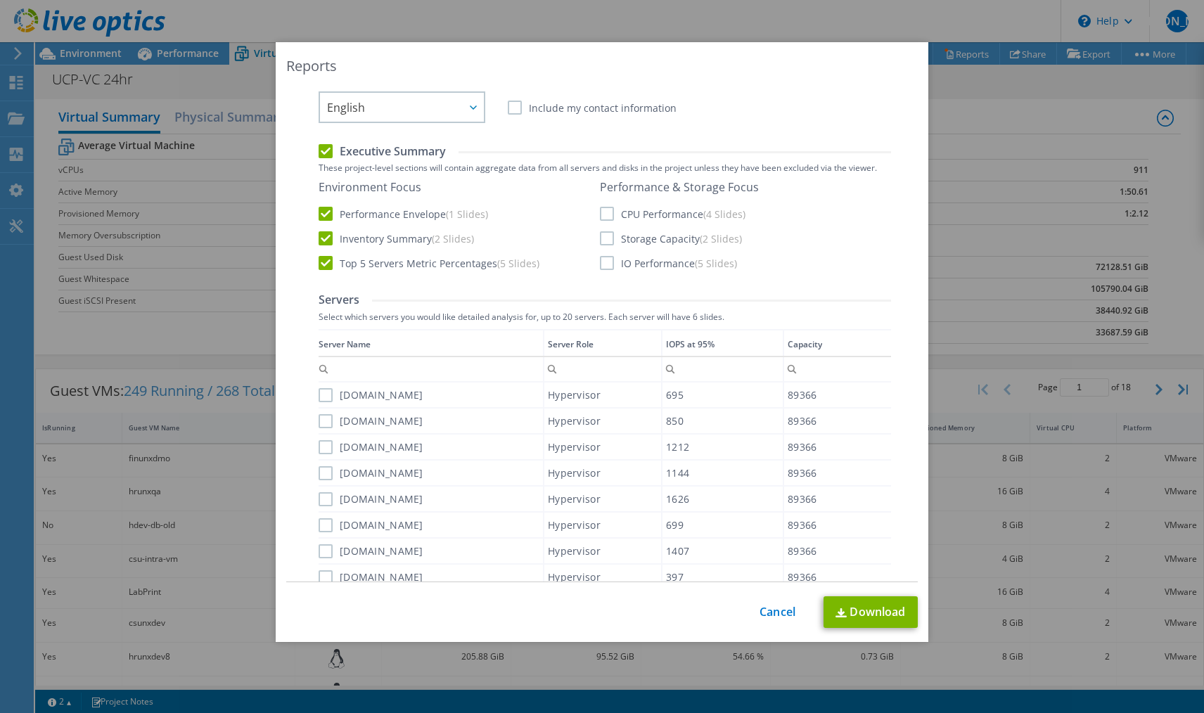
click at [606, 221] on label "CPU Performance (4 Slides)" at bounding box center [673, 214] width 146 height 14
click at [0, 0] on input "CPU Performance (4 Slides)" at bounding box center [0, 0] width 0 height 0
click at [606, 241] on label "Storage Capacity (2 Slides)" at bounding box center [671, 238] width 142 height 14
click at [0, 0] on input "Storage Capacity (2 Slides)" at bounding box center [0, 0] width 0 height 0
click at [606, 264] on label "IO Performance (5 Slides)" at bounding box center [668, 263] width 137 height 14
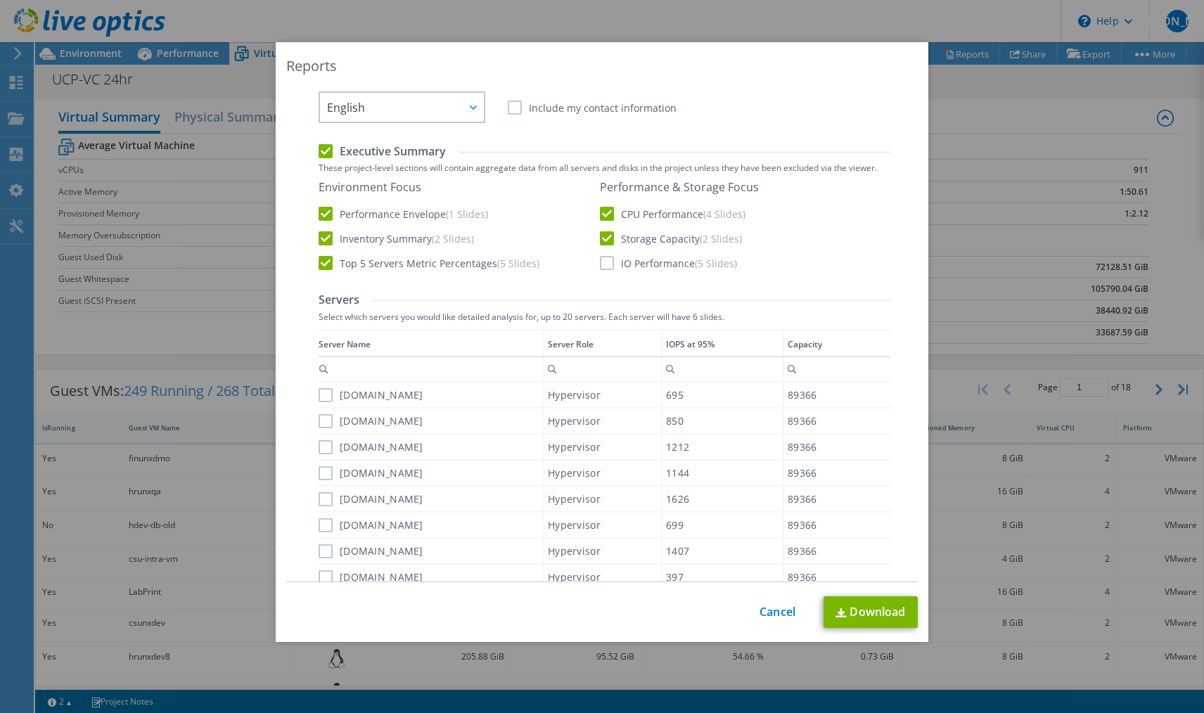
click at [0, 0] on input "IO Performance (5 Slides)" at bounding box center [0, 0] width 0 height 0
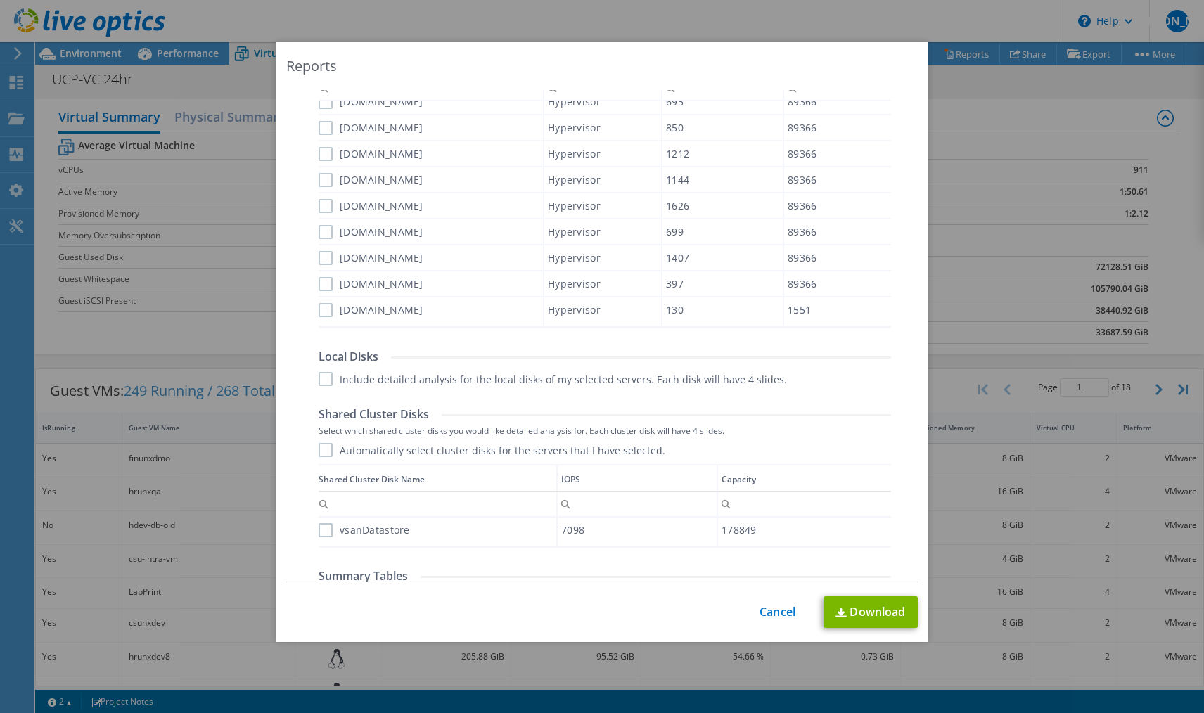
scroll to position [633, 0]
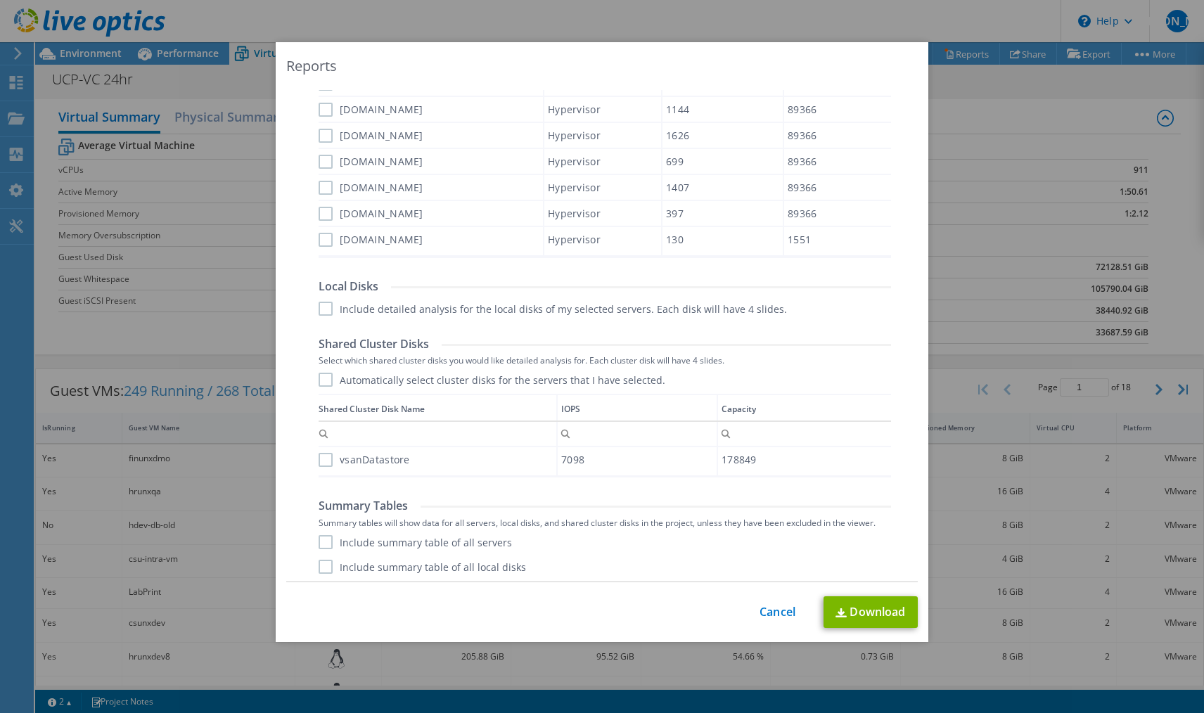
click at [325, 462] on label "vsanDatastore" at bounding box center [364, 460] width 91 height 14
click at [0, 0] on input "vsanDatastore" at bounding box center [0, 0] width 0 height 0
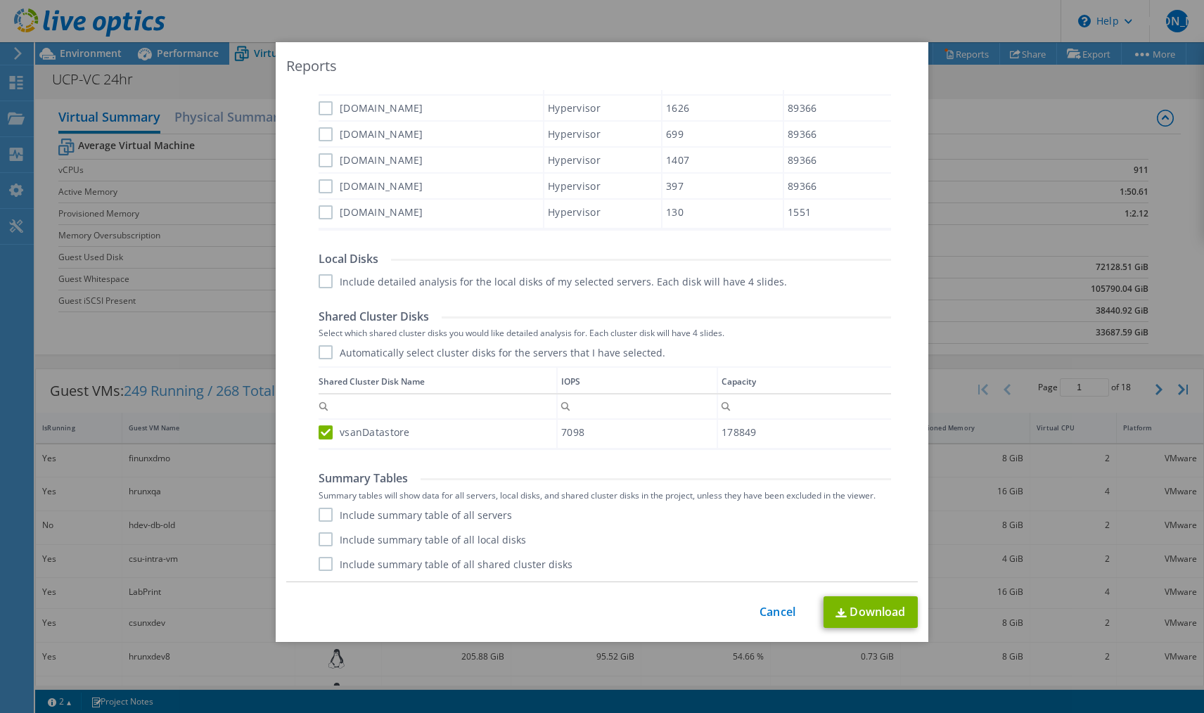
click at [326, 518] on label "Include summary table of all servers" at bounding box center [415, 515] width 193 height 14
click at [0, 0] on input "Include summary table of all servers" at bounding box center [0, 0] width 0 height 0
click at [324, 536] on label "Include summary table of all local disks" at bounding box center [423, 539] width 208 height 14
click at [0, 0] on input "Include summary table of all local disks" at bounding box center [0, 0] width 0 height 0
click at [319, 561] on label "Include summary table of all shared cluster disks" at bounding box center [446, 564] width 254 height 14
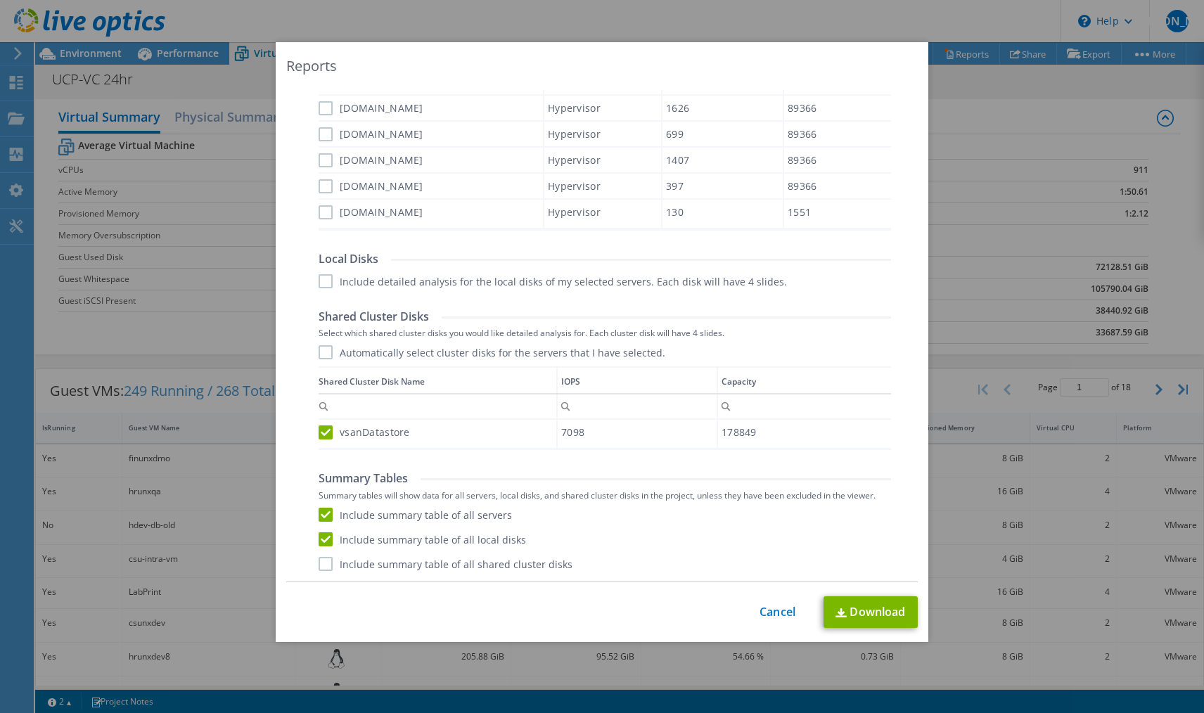
click at [0, 0] on input "Include summary table of all shared cluster disks" at bounding box center [0, 0] width 0 height 0
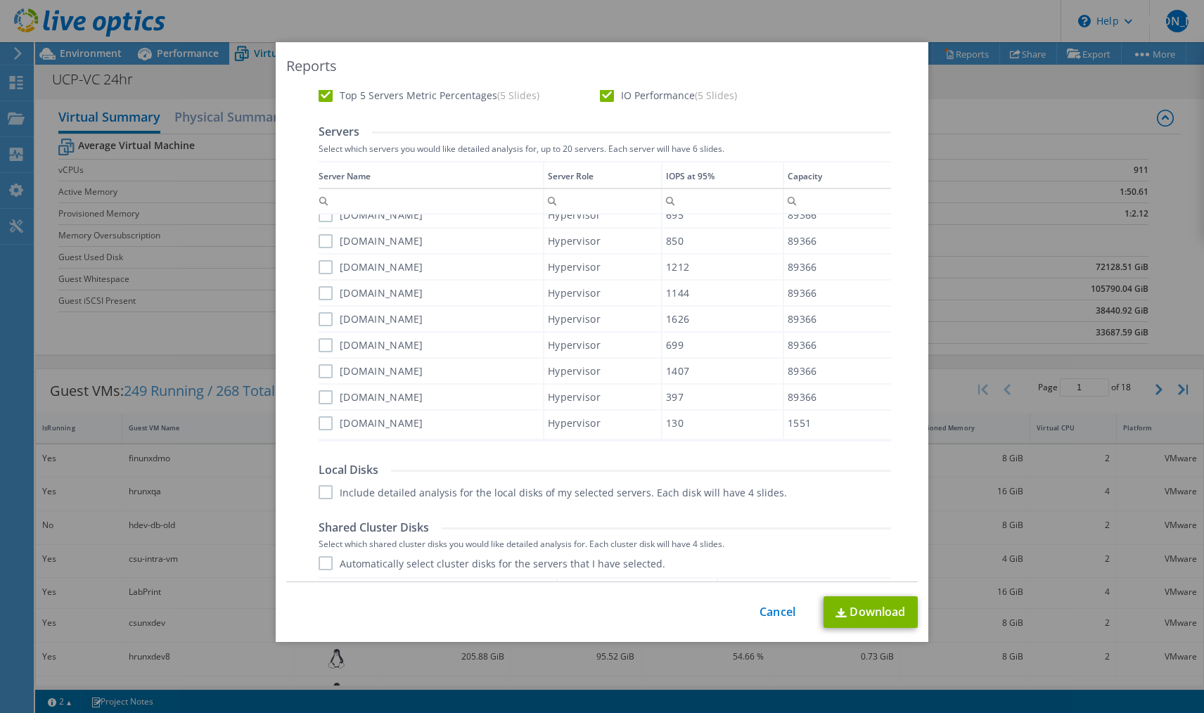
scroll to position [379, 0]
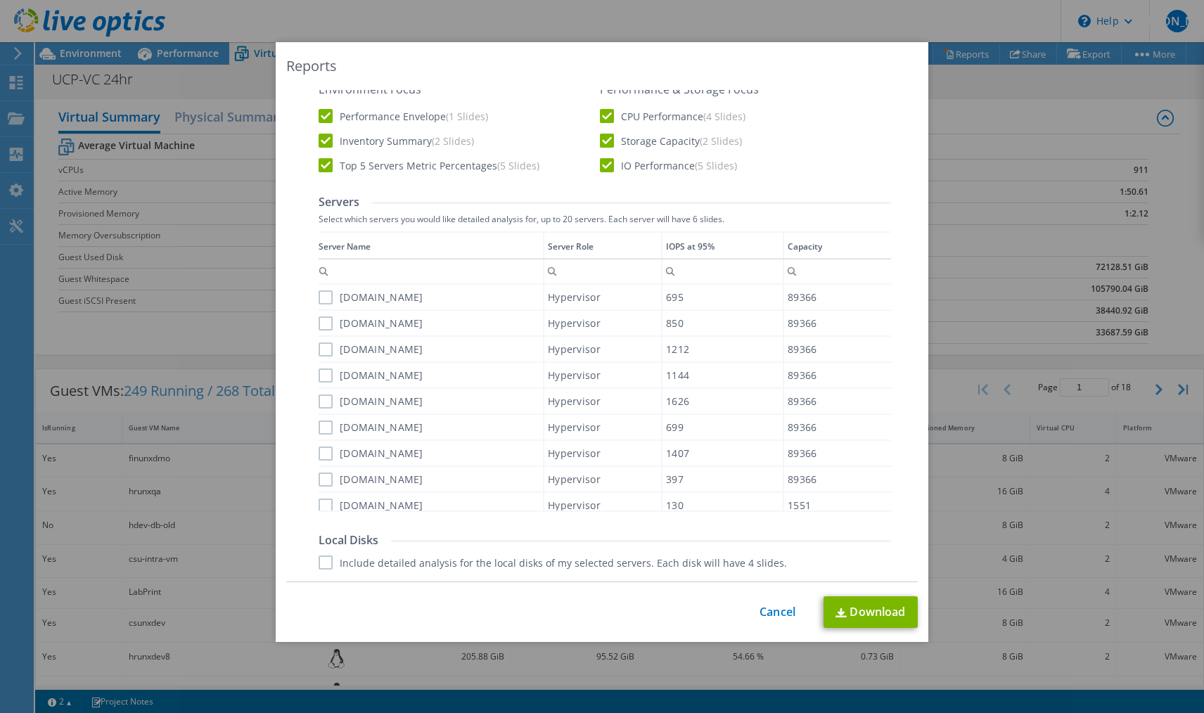
click at [324, 296] on label "[DOMAIN_NAME]" at bounding box center [371, 298] width 105 height 14
click at [0, 0] on input "[DOMAIN_NAME]" at bounding box center [0, 0] width 0 height 0
drag, startPoint x: 319, startPoint y: 324, endPoint x: 319, endPoint y: 335, distance: 10.6
click at [319, 325] on label "[DOMAIN_NAME]" at bounding box center [371, 324] width 105 height 14
click at [0, 0] on input "[DOMAIN_NAME]" at bounding box center [0, 0] width 0 height 0
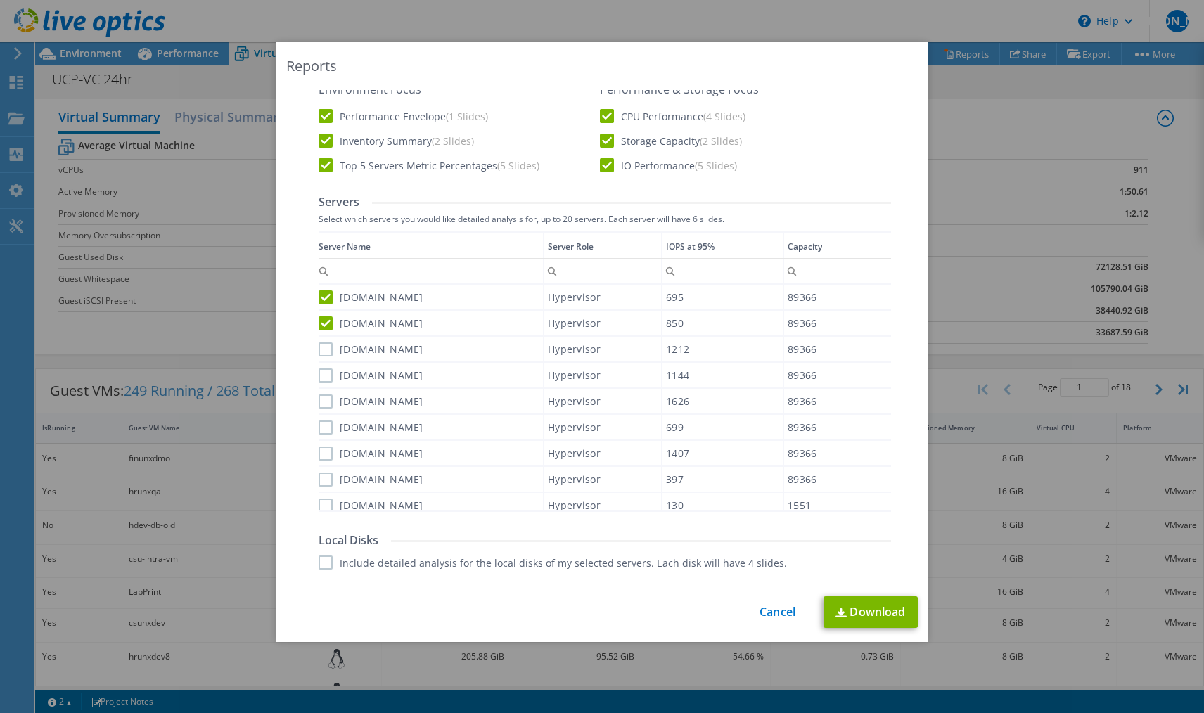
drag, startPoint x: 322, startPoint y: 352, endPoint x: 321, endPoint y: 363, distance: 10.6
click at [322, 353] on label "[DOMAIN_NAME]" at bounding box center [371, 350] width 105 height 14
click at [0, 0] on input "[DOMAIN_NAME]" at bounding box center [0, 0] width 0 height 0
click at [321, 374] on label "[DOMAIN_NAME]" at bounding box center [371, 376] width 105 height 14
click at [0, 0] on input "[DOMAIN_NAME]" at bounding box center [0, 0] width 0 height 0
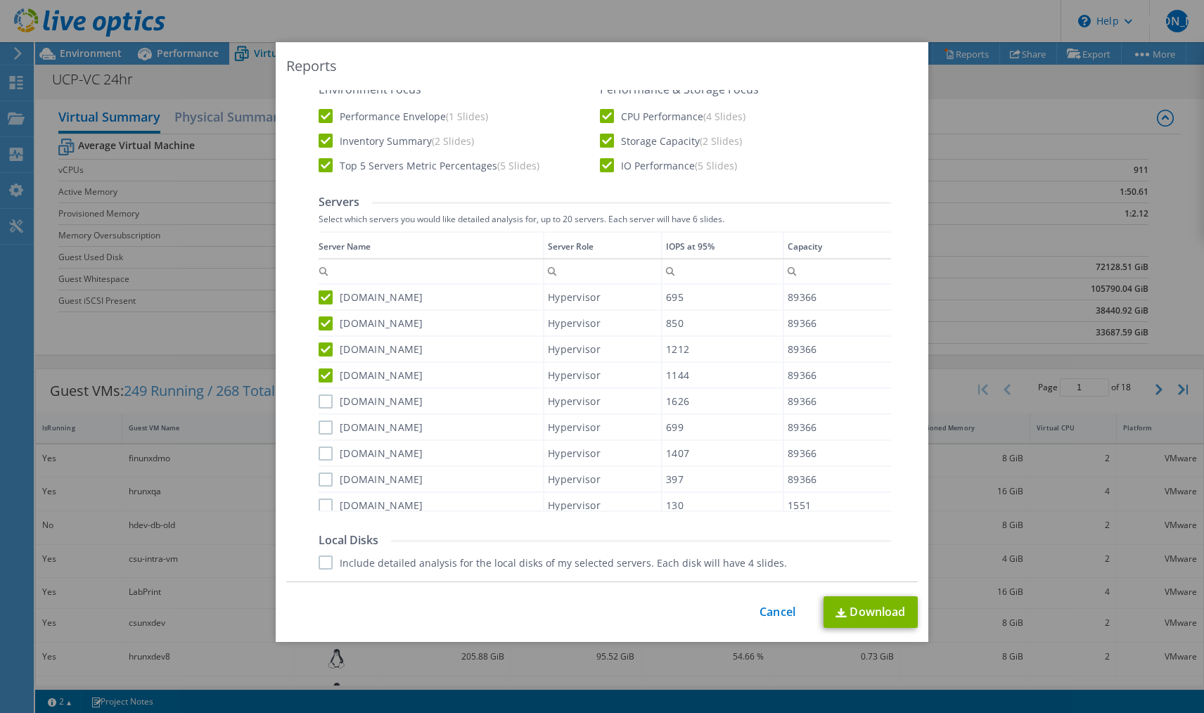
click at [319, 409] on div "[DOMAIN_NAME]" at bounding box center [431, 401] width 224 height 25
click at [322, 431] on label "[DOMAIN_NAME]" at bounding box center [371, 428] width 105 height 14
click at [0, 0] on input "[DOMAIN_NAME]" at bounding box center [0, 0] width 0 height 0
click at [322, 406] on label "[DOMAIN_NAME]" at bounding box center [371, 402] width 105 height 14
click at [0, 0] on input "[DOMAIN_NAME]" at bounding box center [0, 0] width 0 height 0
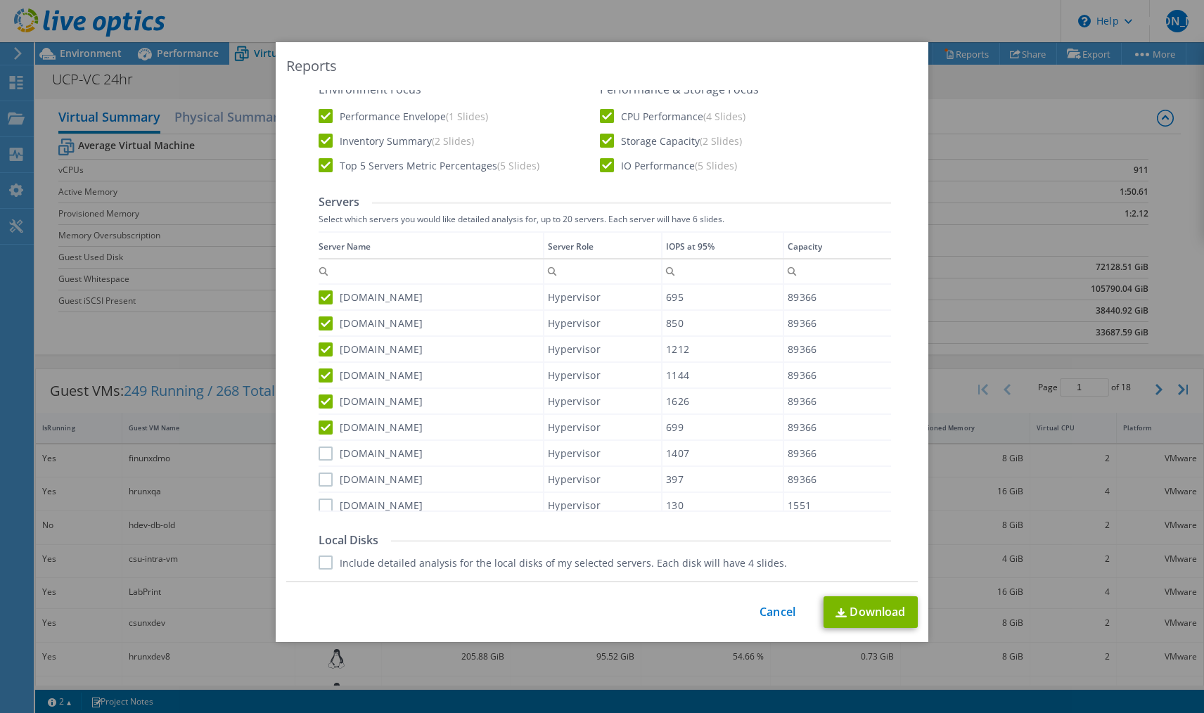
drag, startPoint x: 320, startPoint y: 452, endPoint x: 318, endPoint y: 468, distance: 17.0
click at [320, 452] on label "[DOMAIN_NAME]" at bounding box center [371, 454] width 105 height 14
click at [0, 0] on input "[DOMAIN_NAME]" at bounding box center [0, 0] width 0 height 0
click at [321, 483] on label "[DOMAIN_NAME]" at bounding box center [371, 480] width 105 height 14
click at [0, 0] on input "[DOMAIN_NAME]" at bounding box center [0, 0] width 0 height 0
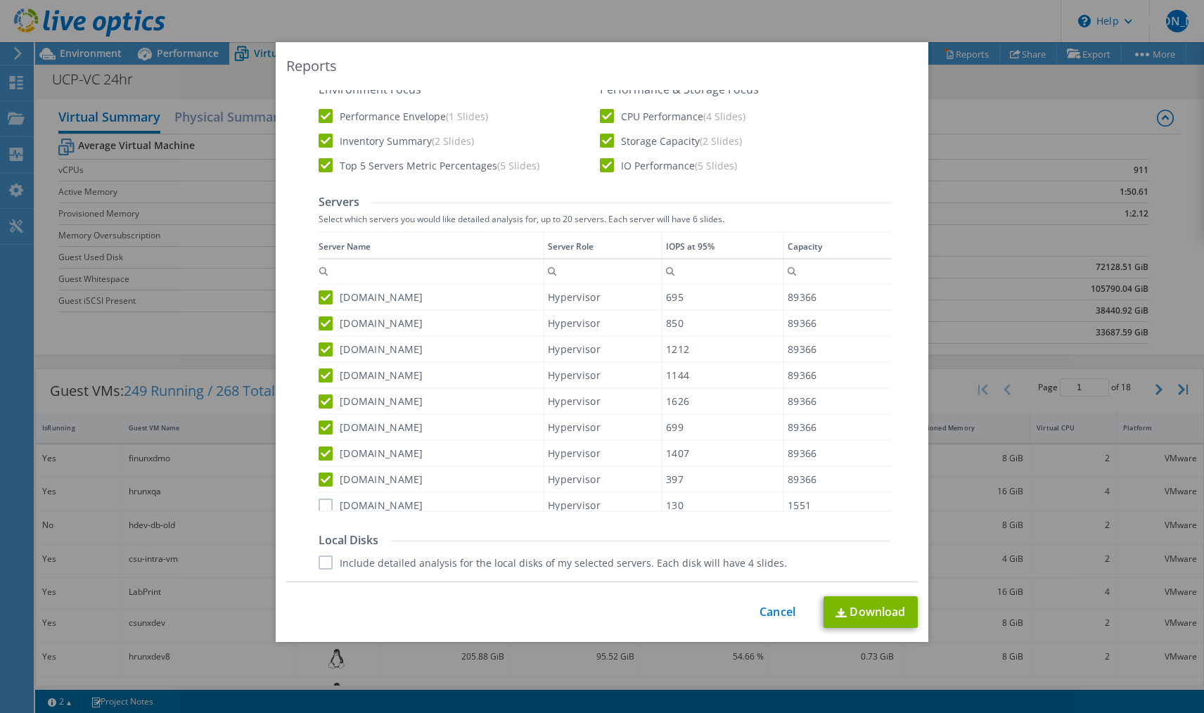
click at [319, 507] on label "[DOMAIN_NAME]" at bounding box center [371, 506] width 105 height 14
click at [0, 0] on input "[DOMAIN_NAME]" at bounding box center [0, 0] width 0 height 0
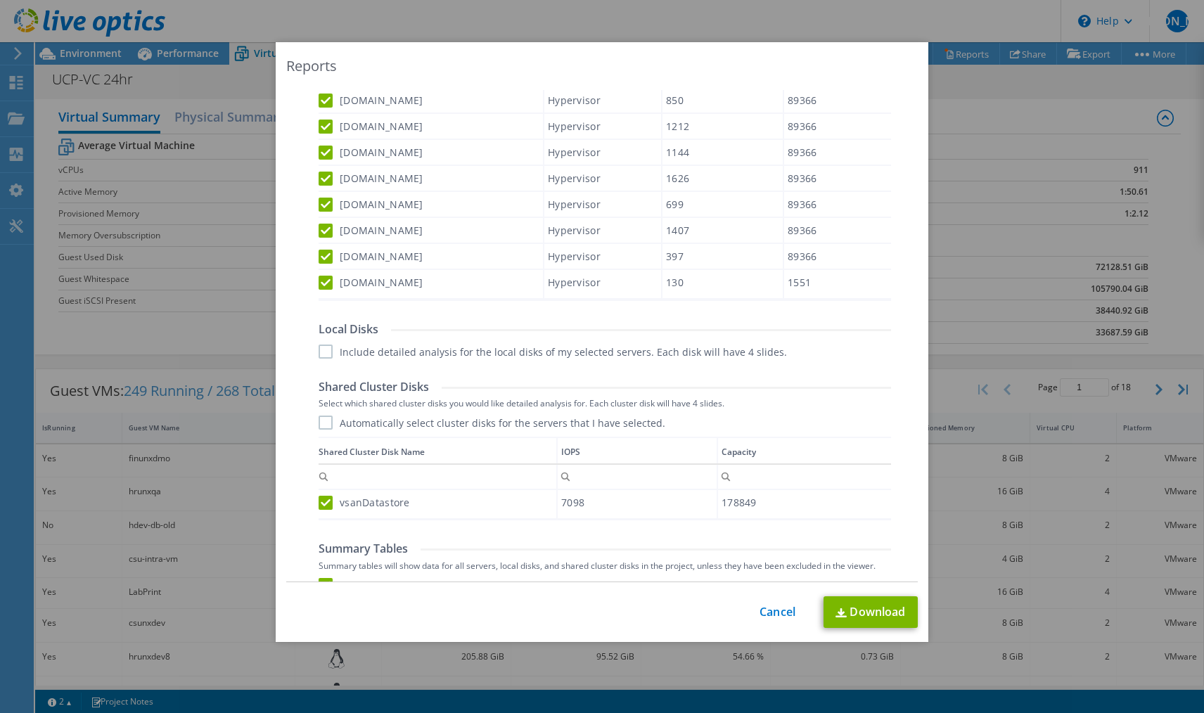
scroll to position [660, 0]
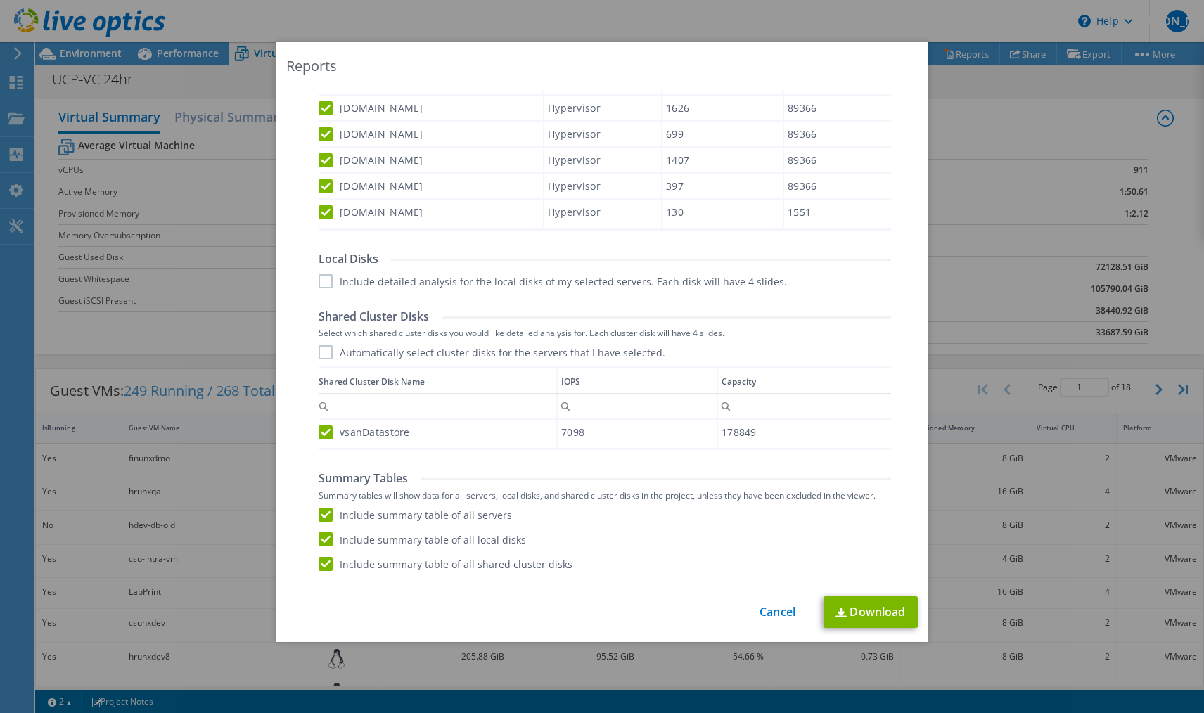
click at [406, 357] on label "Automatically select cluster disks for the servers that I have selected." at bounding box center [492, 352] width 347 height 14
click at [0, 0] on input "Automatically select cluster disks for the servers that I have selected." at bounding box center [0, 0] width 0 height 0
click at [407, 357] on label "Automatically select cluster disks for the servers that I have selected." at bounding box center [492, 352] width 347 height 14
click at [0, 0] on input "Automatically select cluster disks for the servers that I have selected." at bounding box center [0, 0] width 0 height 0
click at [863, 606] on link "Download" at bounding box center [871, 612] width 94 height 32
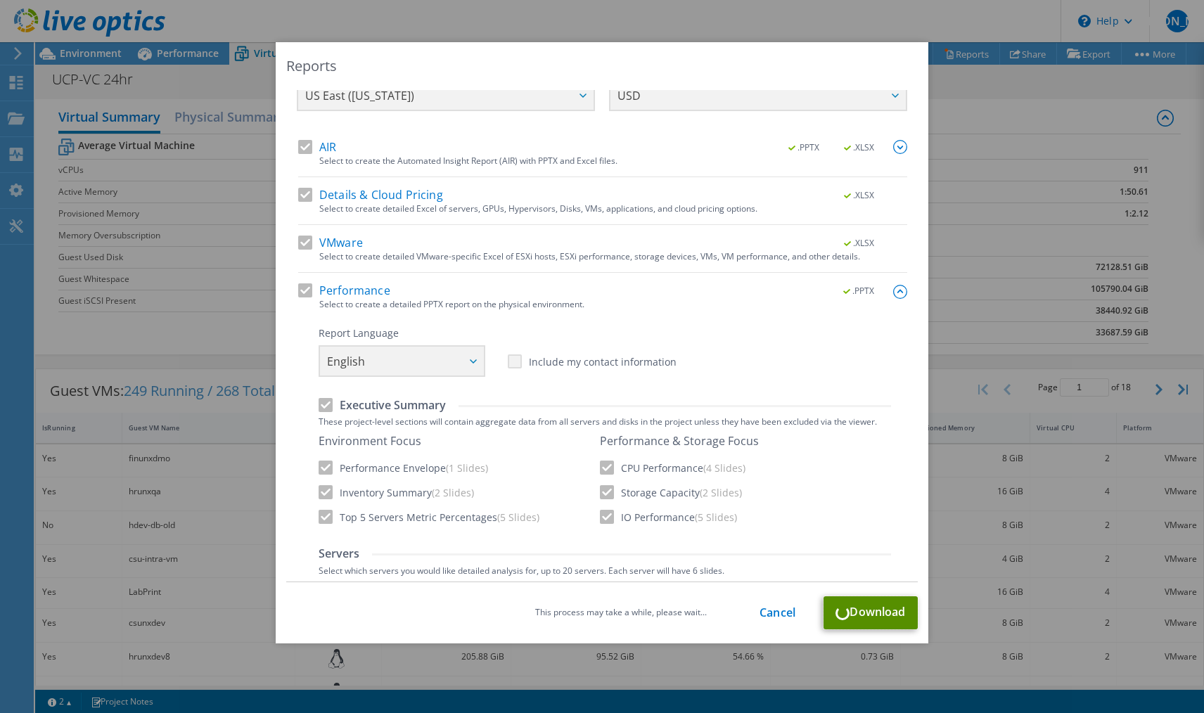
scroll to position [0, 0]
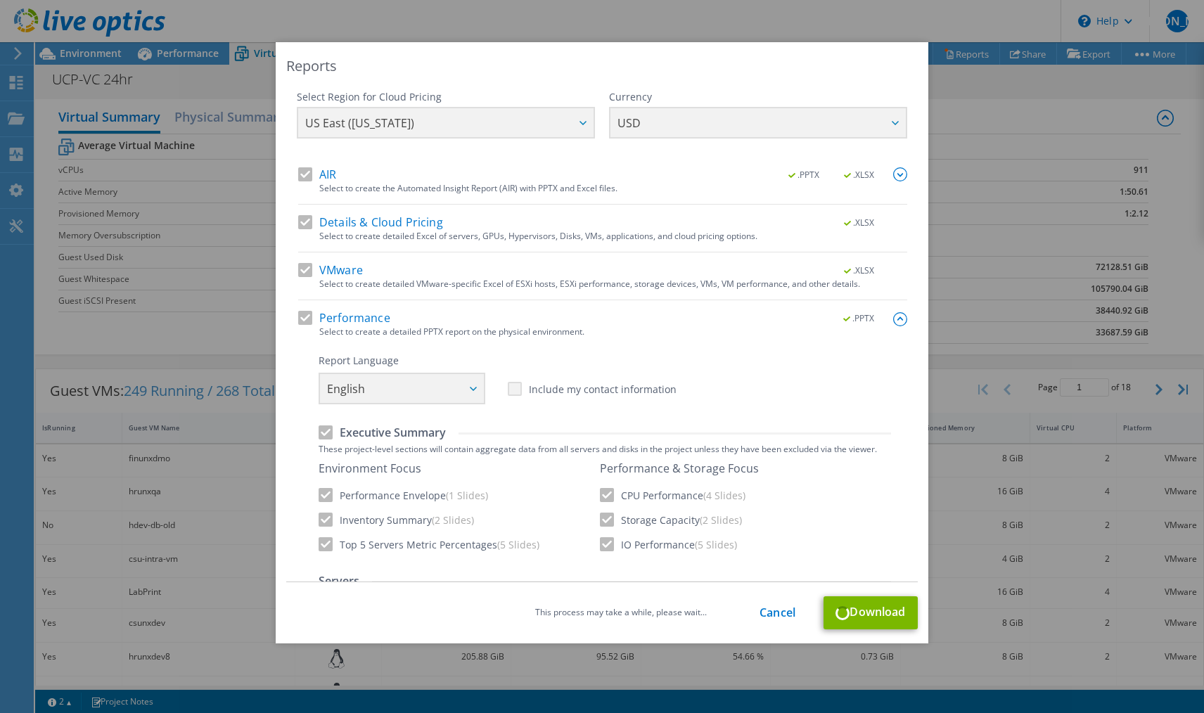
click at [893, 173] on img at bounding box center [900, 174] width 14 height 14
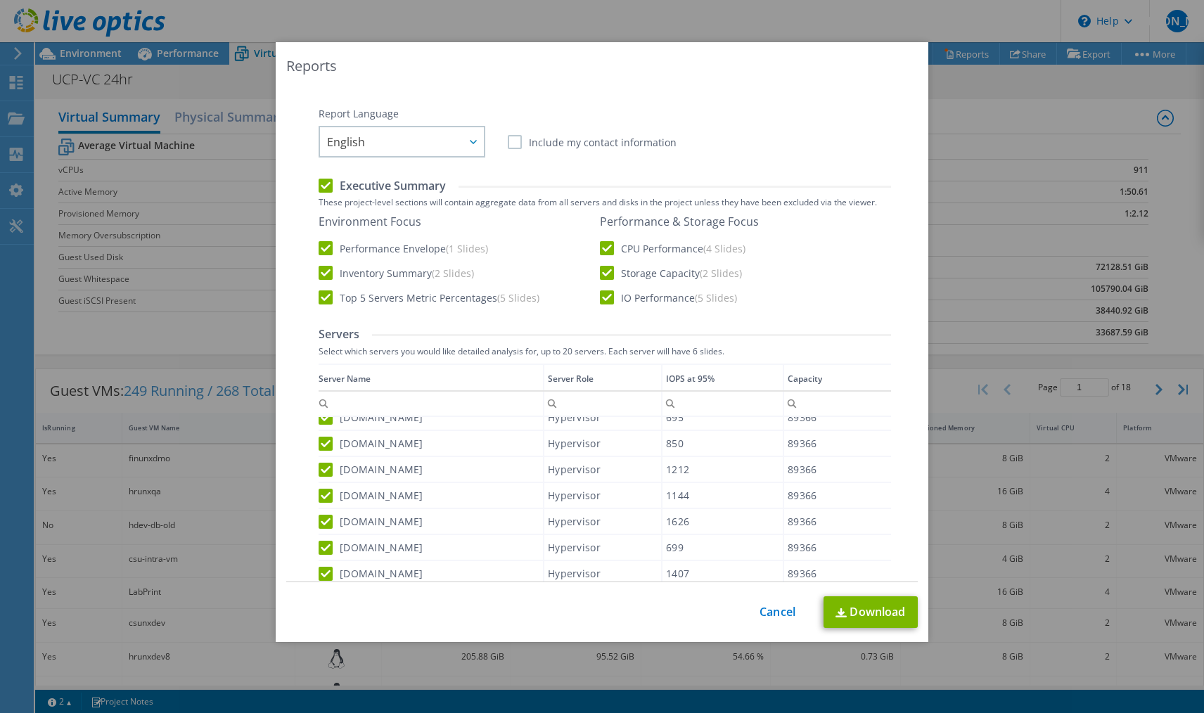
scroll to position [352, 0]
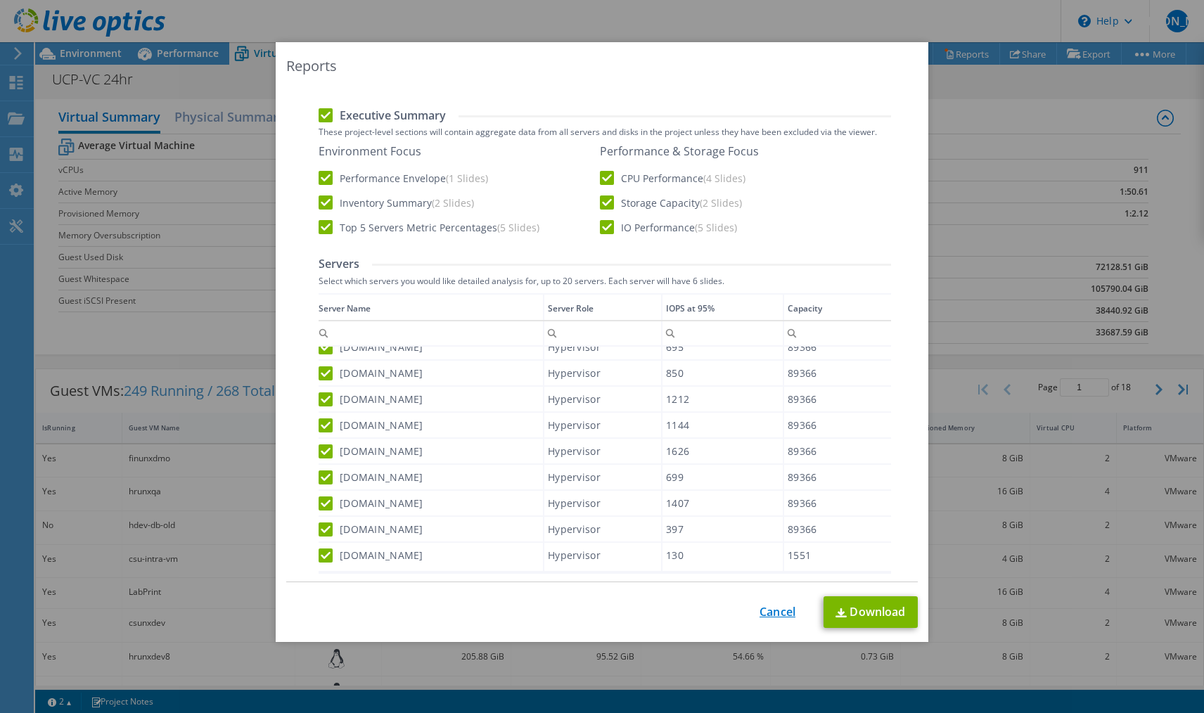
click at [760, 608] on link "Cancel" at bounding box center [778, 612] width 36 height 13
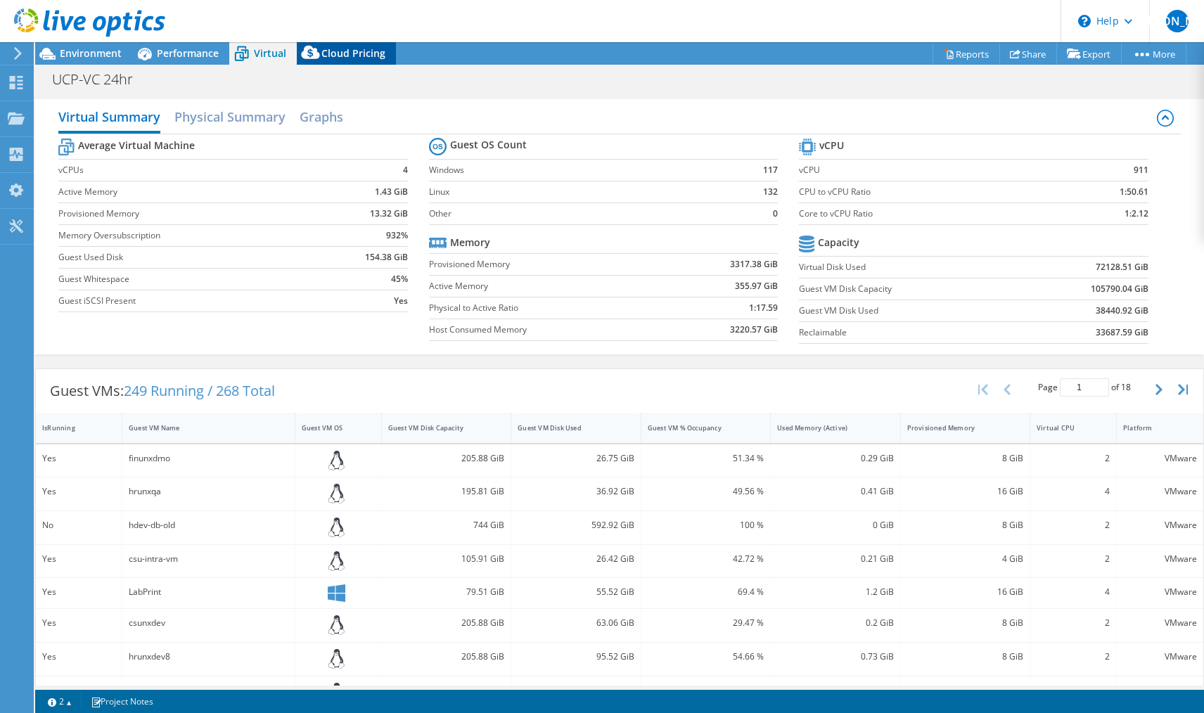
click at [337, 53] on span "Cloud Pricing" at bounding box center [353, 52] width 64 height 13
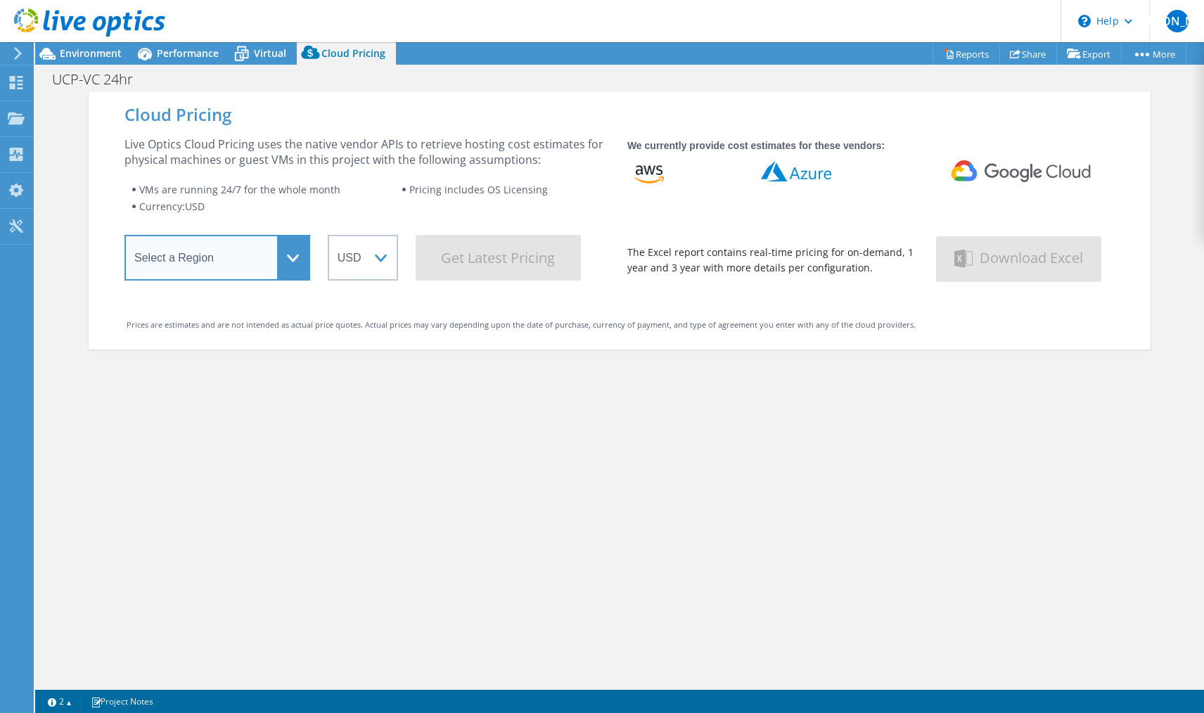
click at [272, 235] on select "Select a Region [GEOGRAPHIC_DATA] ([GEOGRAPHIC_DATA]) [GEOGRAPHIC_DATA] ([GEOGR…" at bounding box center [218, 258] width 186 height 46
select select "USEast"
click at [125, 240] on select "Select a Region [GEOGRAPHIC_DATA] ([GEOGRAPHIC_DATA]) [GEOGRAPHIC_DATA] ([GEOGR…" at bounding box center [218, 258] width 186 height 46
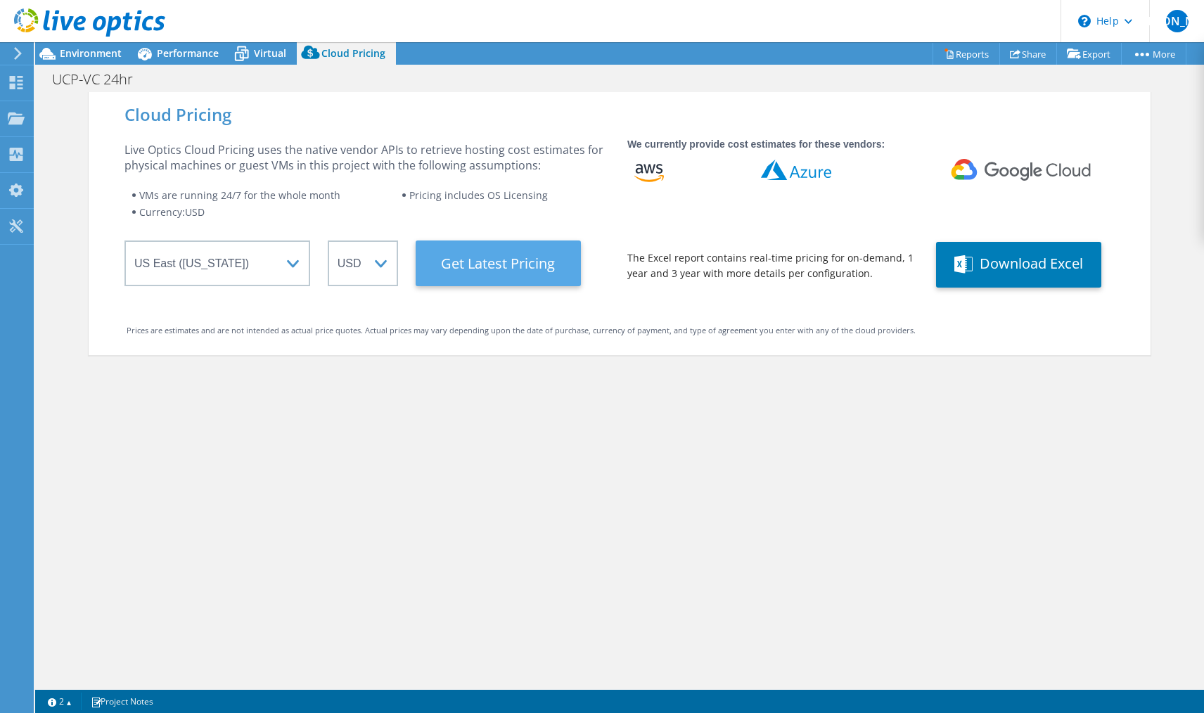
click at [504, 272] on Latest "Get Latest Pricing" at bounding box center [498, 264] width 165 height 46
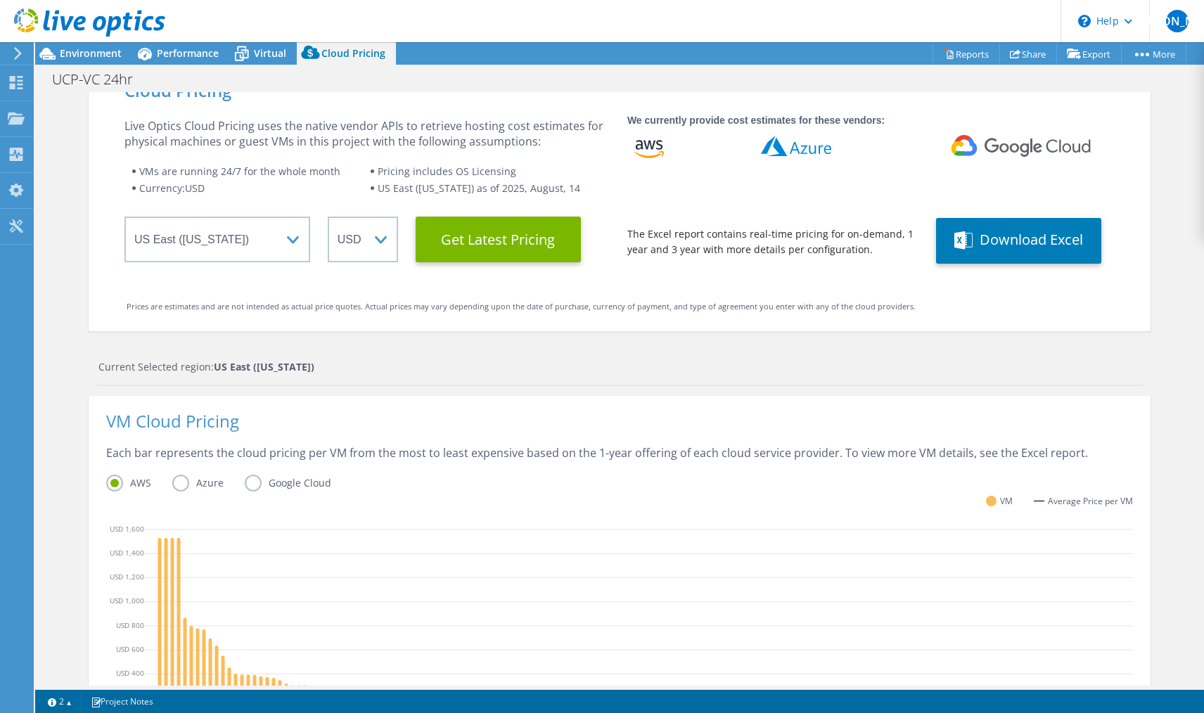
scroll to position [0, 0]
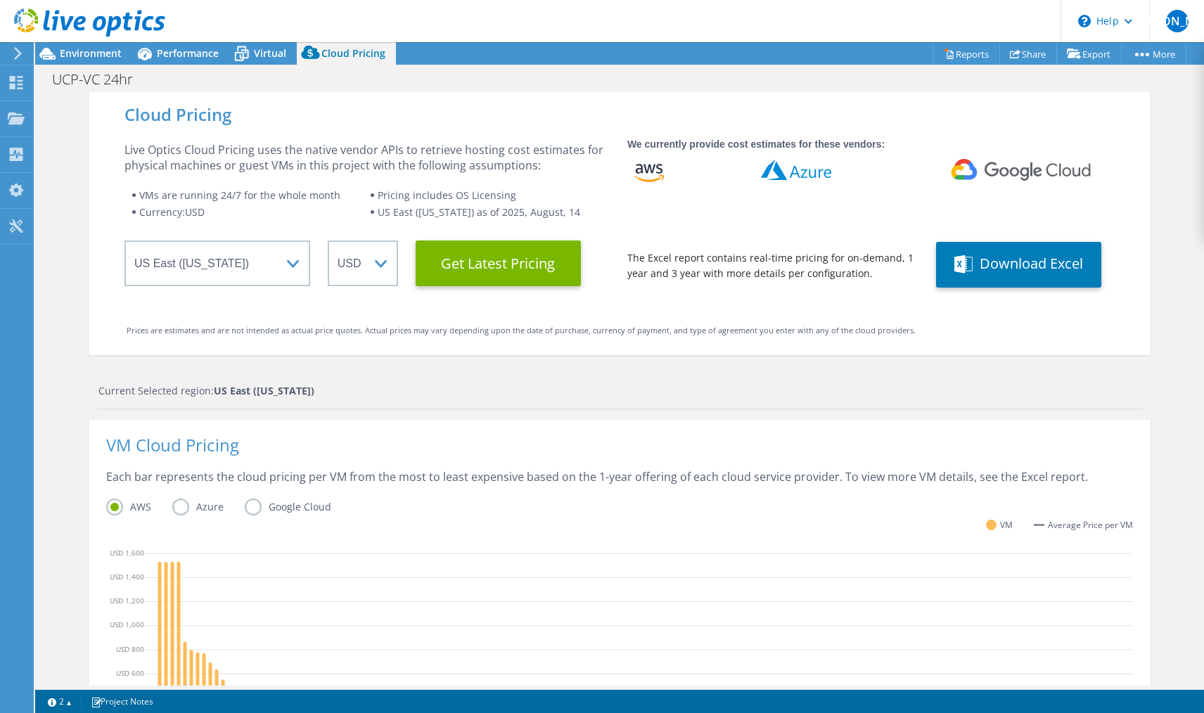
click at [195, 506] on label "Azure" at bounding box center [208, 507] width 72 height 17
click at [0, 0] on input "Azure" at bounding box center [0, 0] width 0 height 0
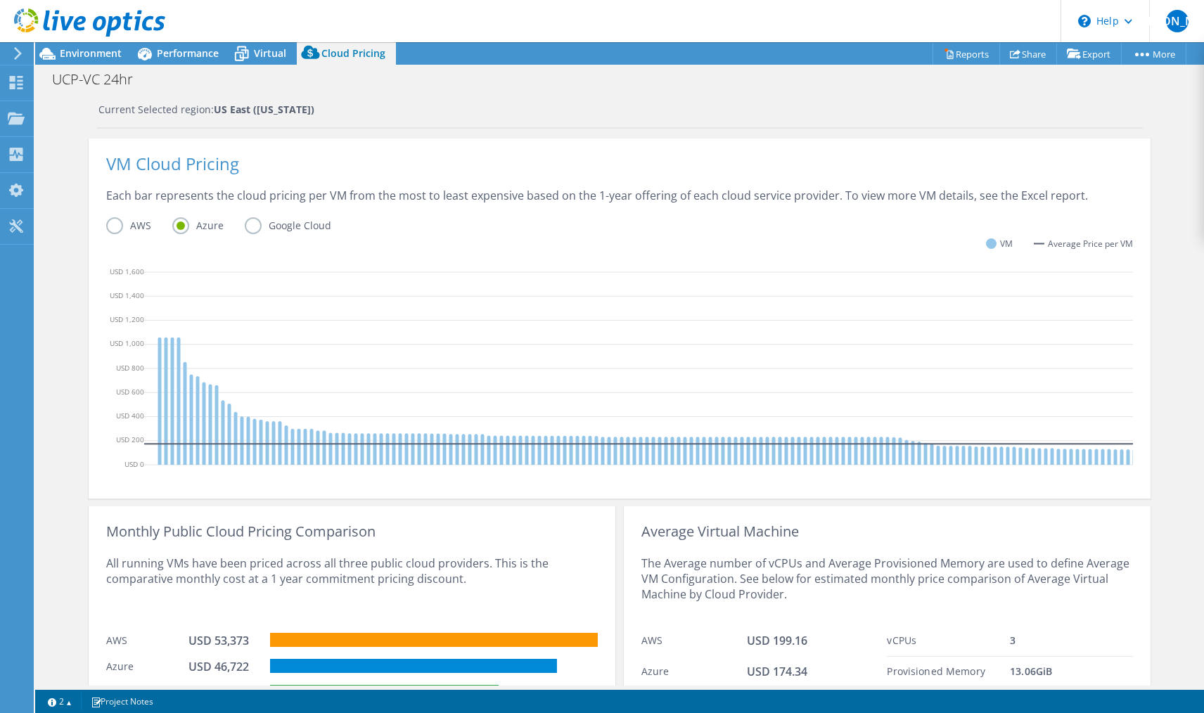
scroll to position [352, 0]
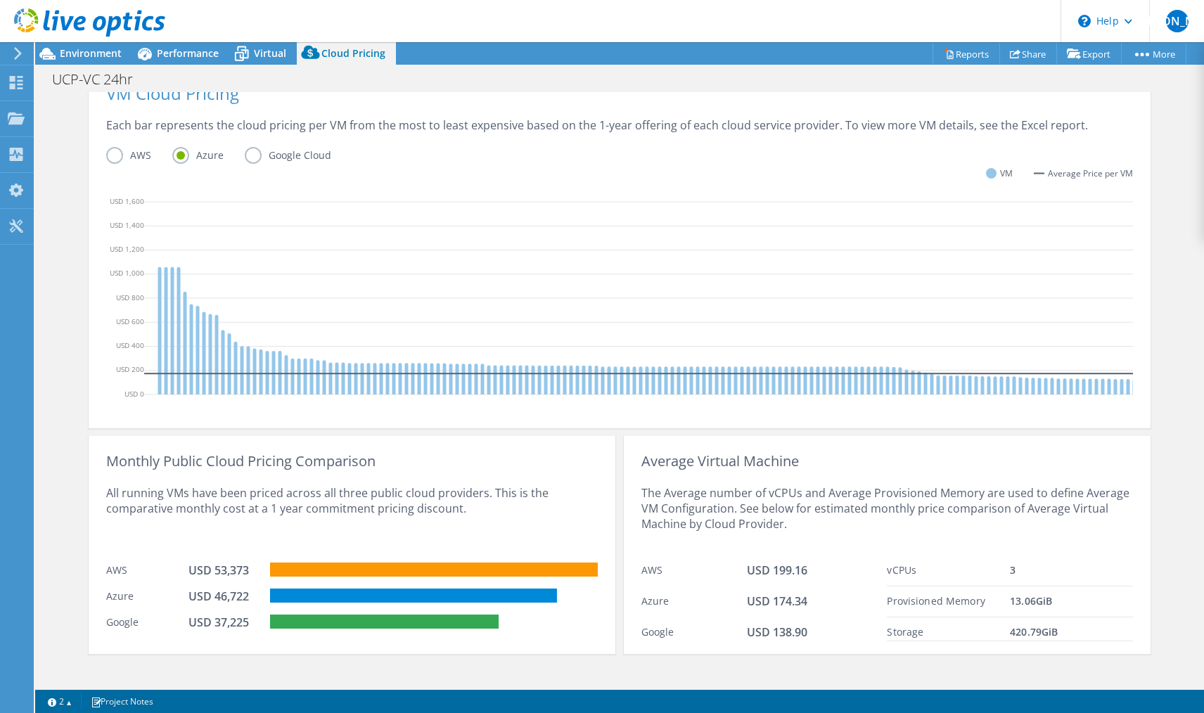
click at [248, 152] on label "Google Cloud" at bounding box center [299, 155] width 108 height 17
click at [0, 0] on input "Google Cloud" at bounding box center [0, 0] width 0 height 0
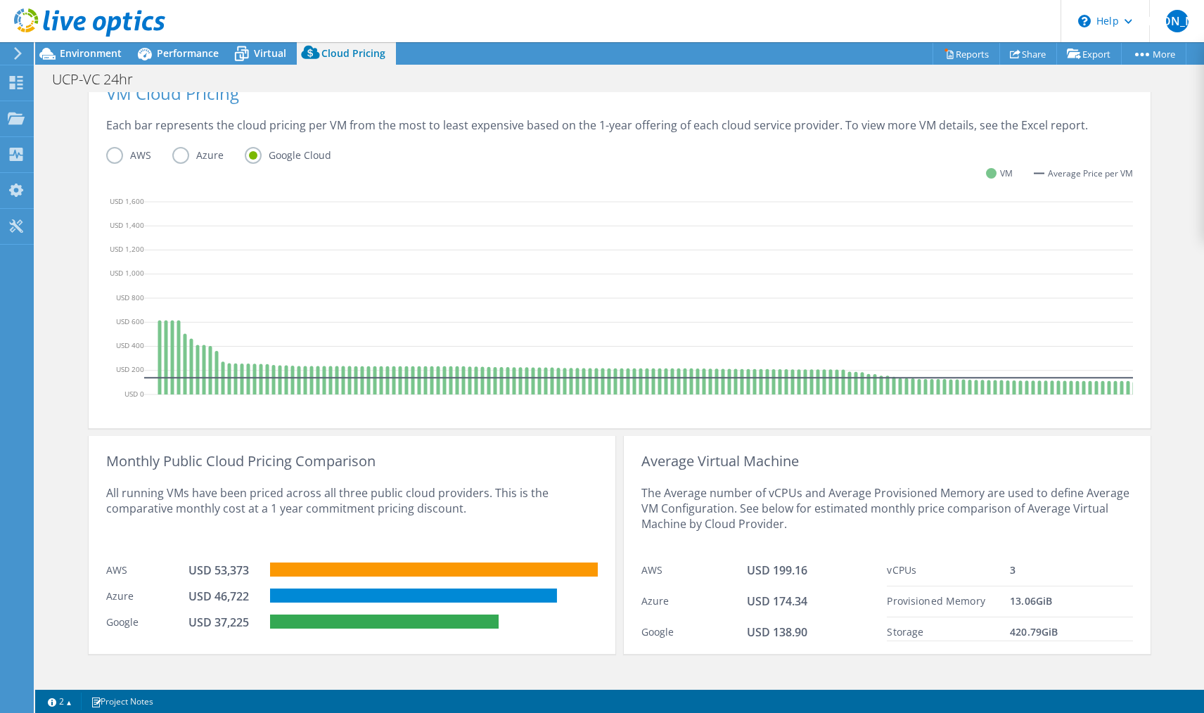
click at [139, 158] on label "AWS" at bounding box center [139, 155] width 66 height 17
click at [0, 0] on input "AWS" at bounding box center [0, 0] width 0 height 0
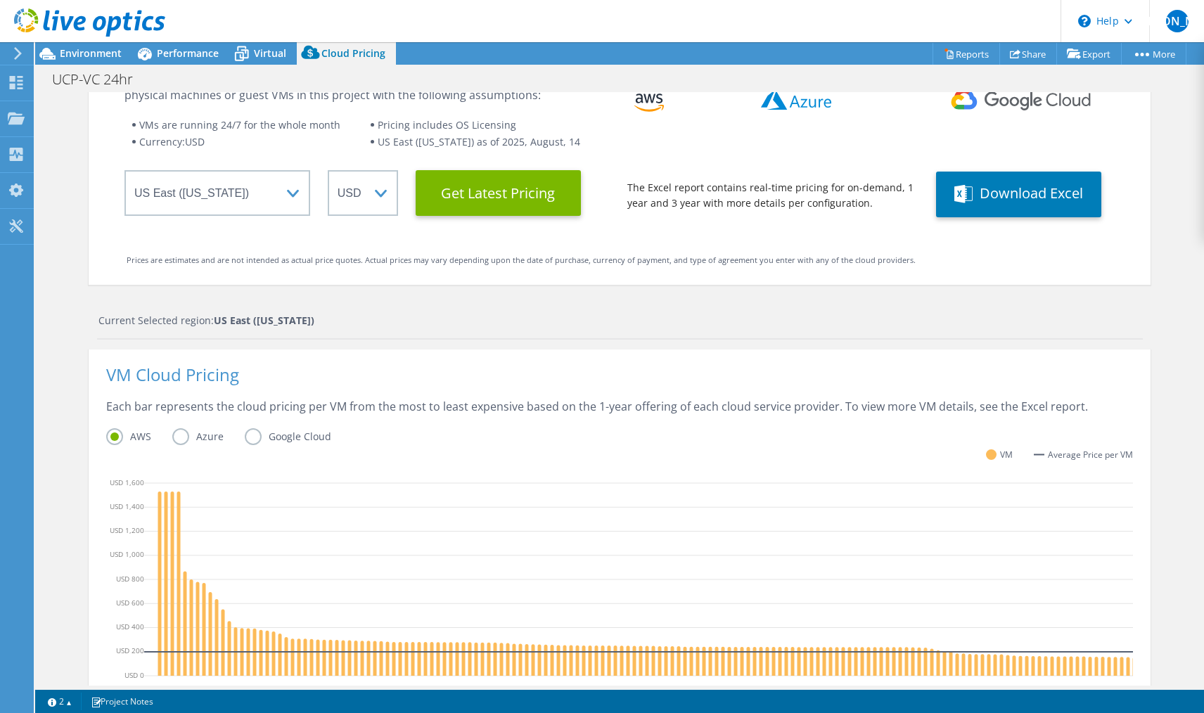
scroll to position [0, 0]
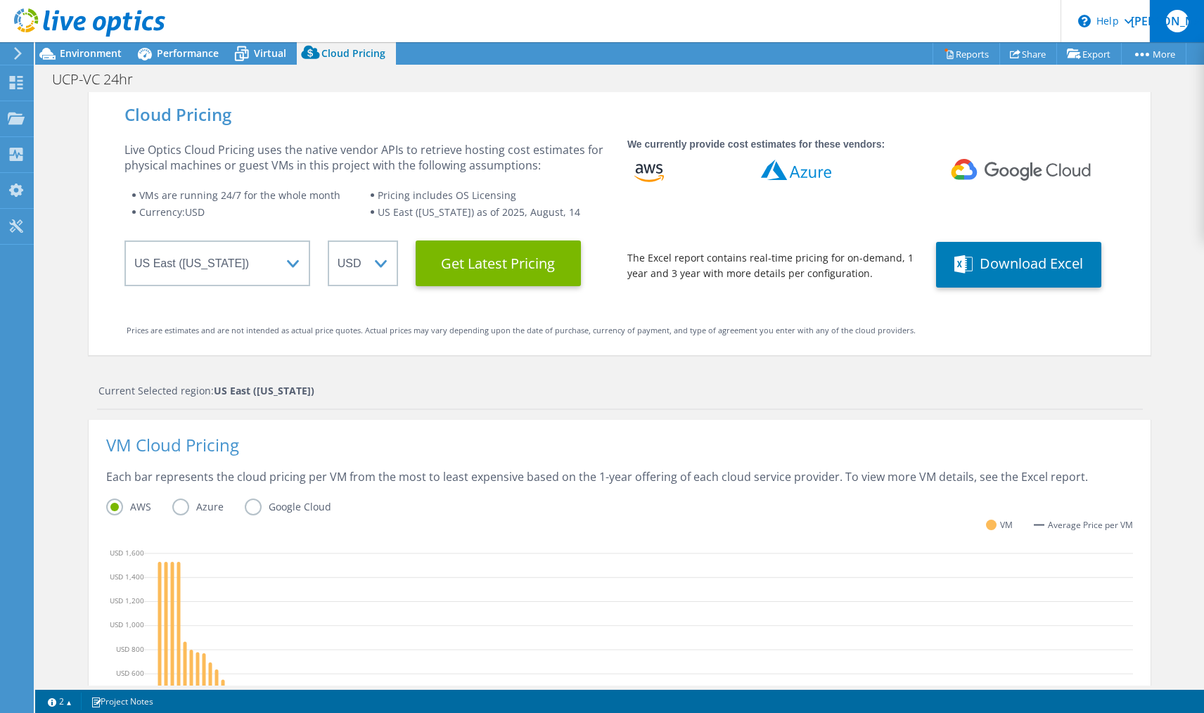
click at [1172, 27] on span "[PERSON_NAME]" at bounding box center [1177, 21] width 23 height 23
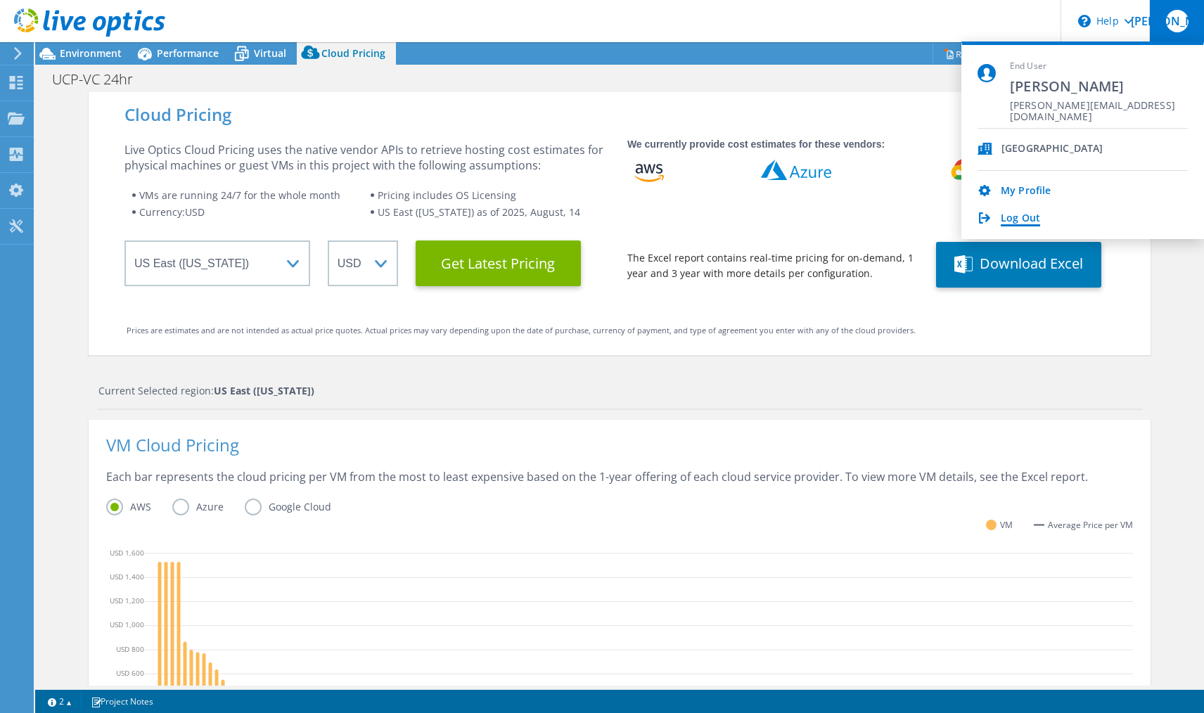
click at [1033, 217] on link "Log Out" at bounding box center [1020, 218] width 39 height 13
